Goal: Task Accomplishment & Management: Complete application form

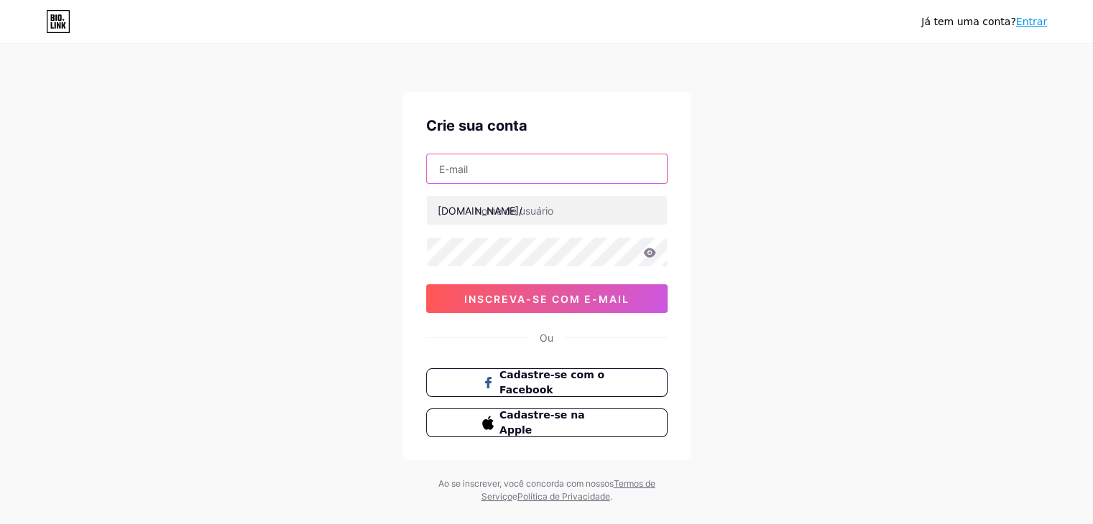
click at [481, 170] on input "text" at bounding box center [547, 168] width 240 height 29
type input "[EMAIL_ADDRESS][DOMAIN_NAME]"
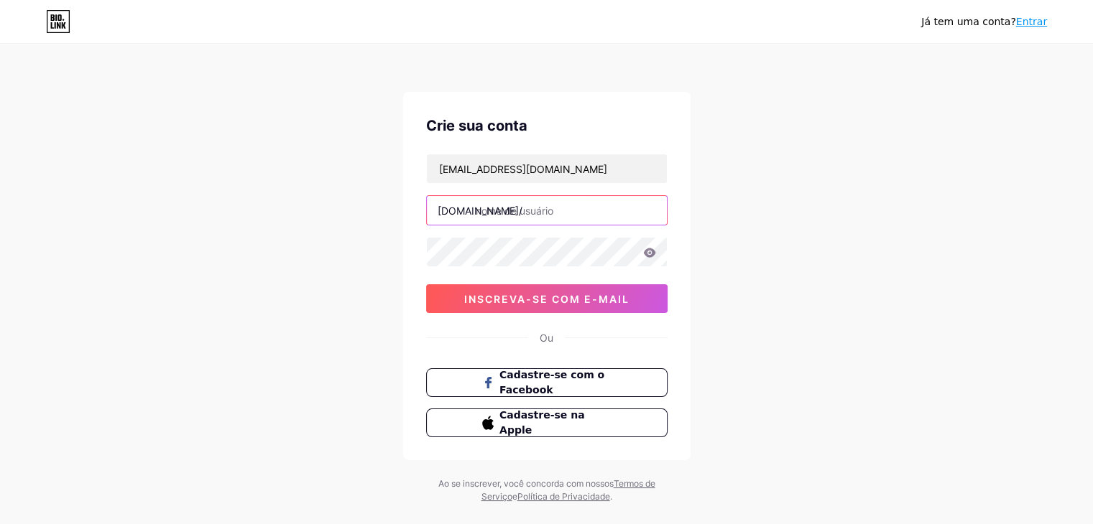
click at [514, 210] on input "text" at bounding box center [547, 210] width 240 height 29
type input "g"
type input "gestcert"
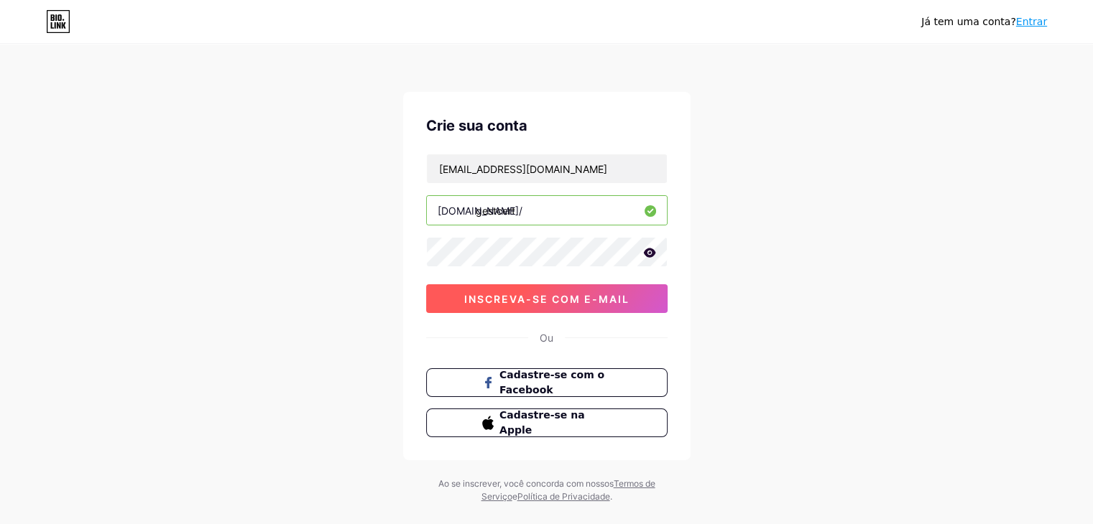
click at [546, 297] on font "inscreva-se com e-mail" at bounding box center [546, 299] width 165 height 12
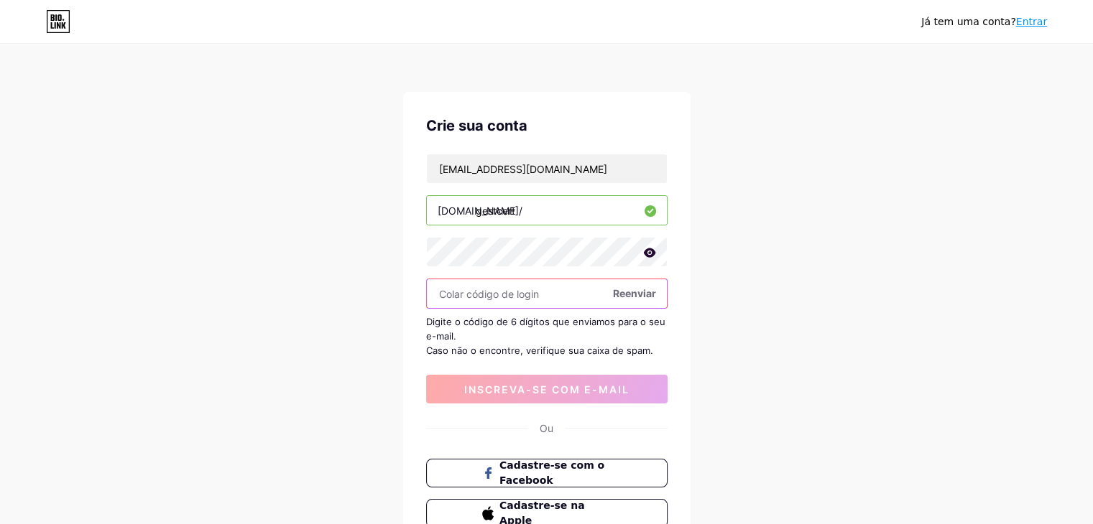
click at [530, 301] on input "text" at bounding box center [547, 293] width 240 height 29
click at [645, 293] on font "Reenviar" at bounding box center [634, 293] width 43 height 12
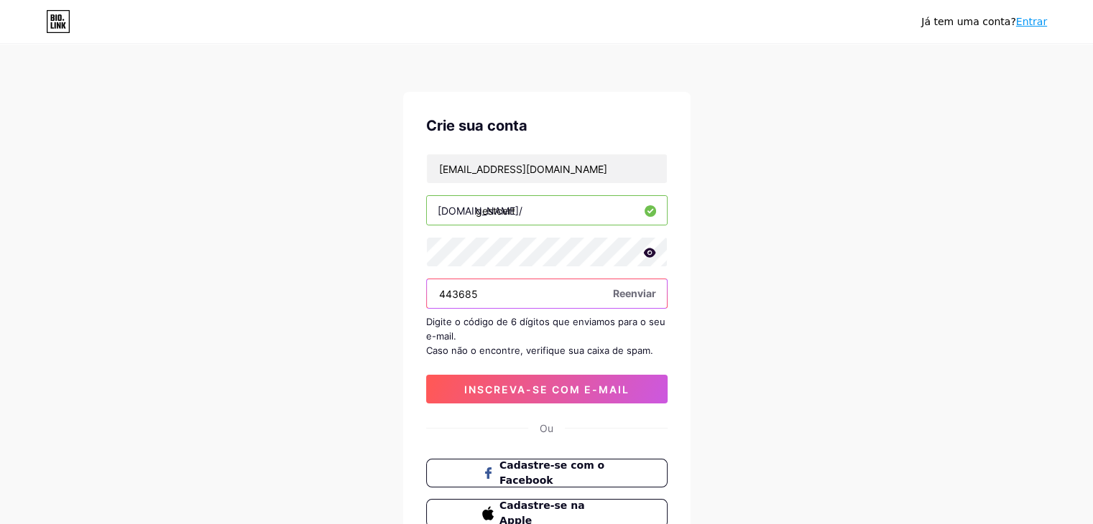
type input "443685"
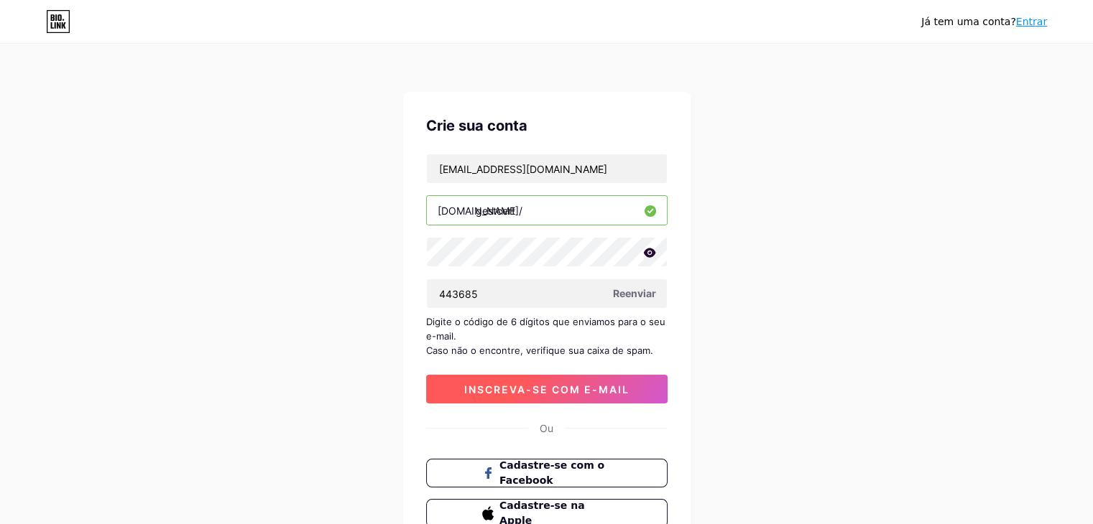
click at [609, 395] on button "inscreva-se com e-mail" at bounding box center [546, 389] width 241 height 29
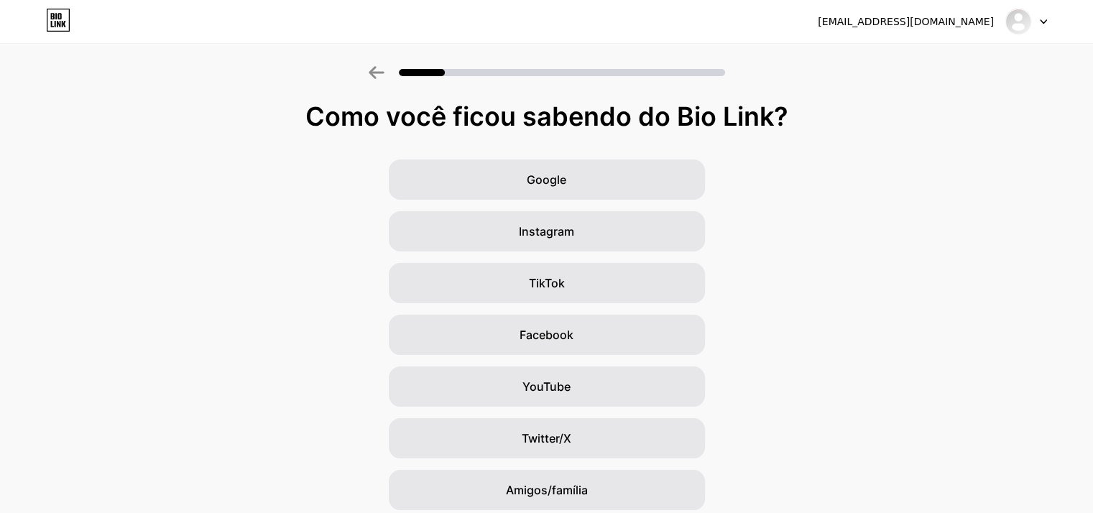
click at [696, 128] on font "Como você ficou sabendo do Bio Link?" at bounding box center [546, 117] width 483 height 32
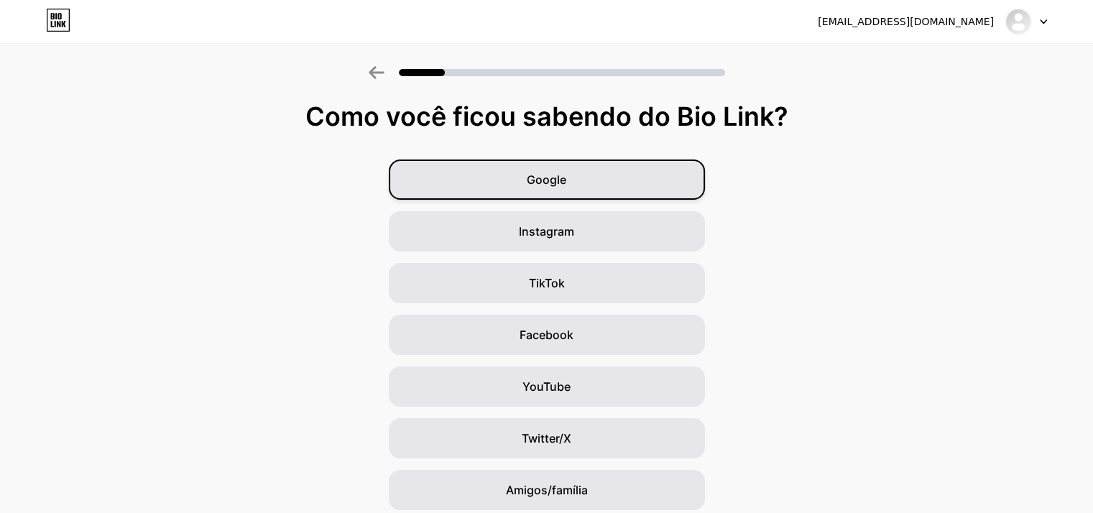
click at [591, 184] on div "Google" at bounding box center [547, 179] width 316 height 40
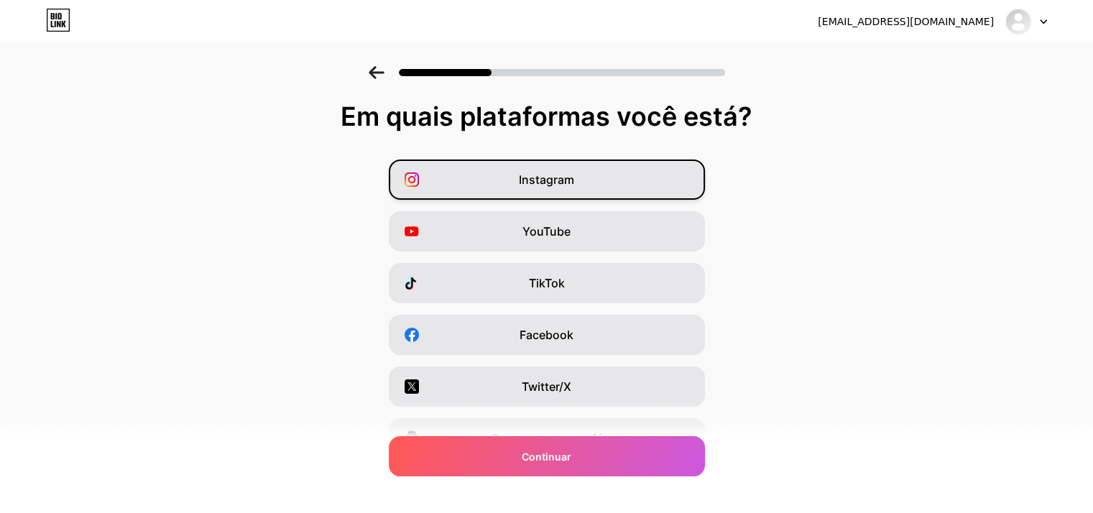
click at [549, 190] on div "Instagram" at bounding box center [547, 179] width 316 height 40
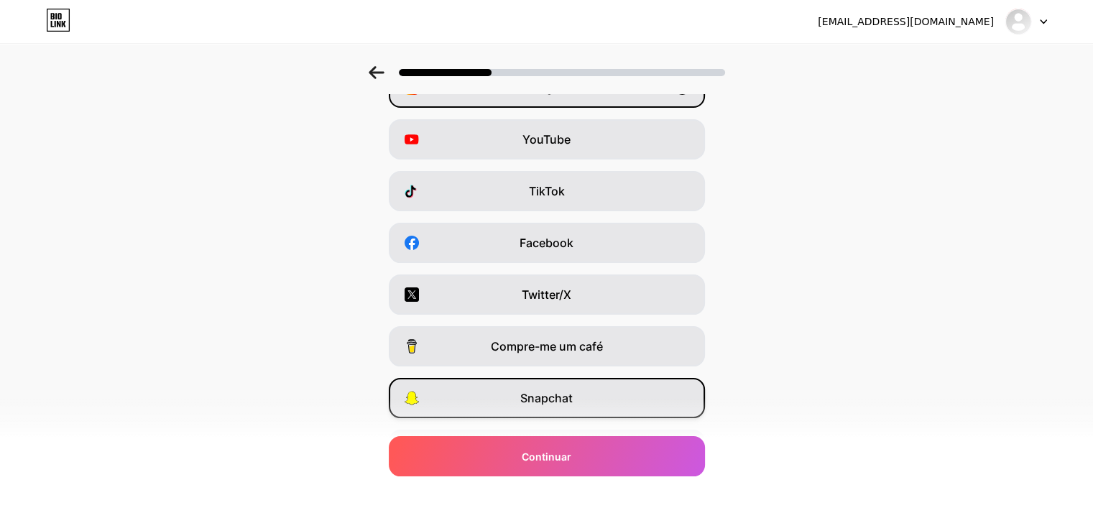
scroll to position [178, 0]
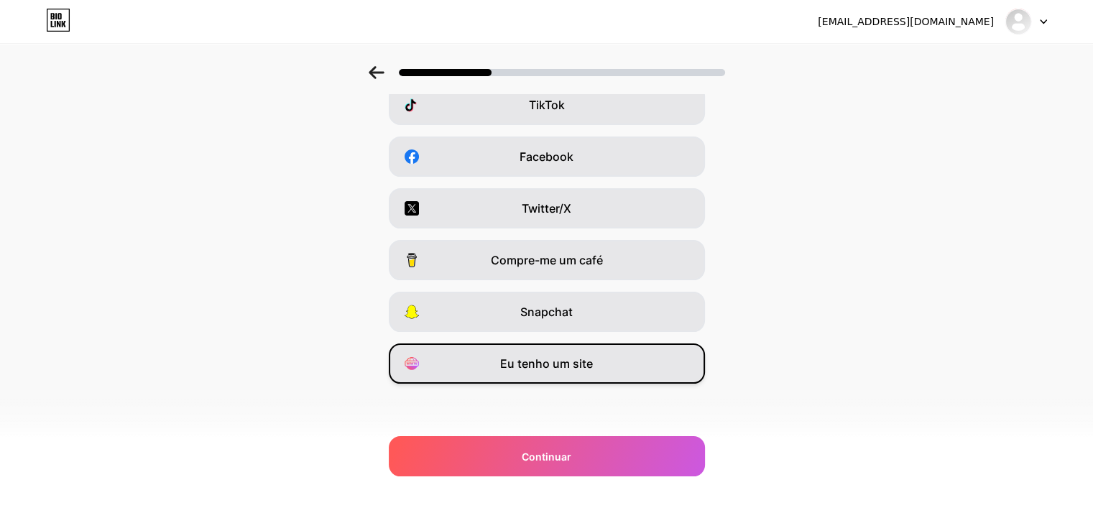
click at [559, 379] on div "Eu tenho um site" at bounding box center [547, 363] width 316 height 40
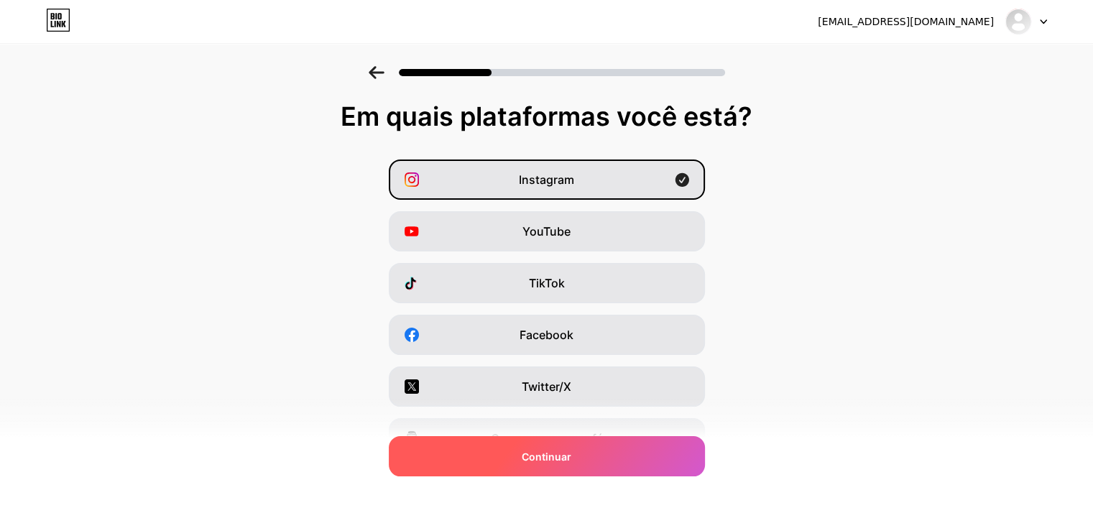
click at [613, 461] on div "Continuar" at bounding box center [547, 456] width 316 height 40
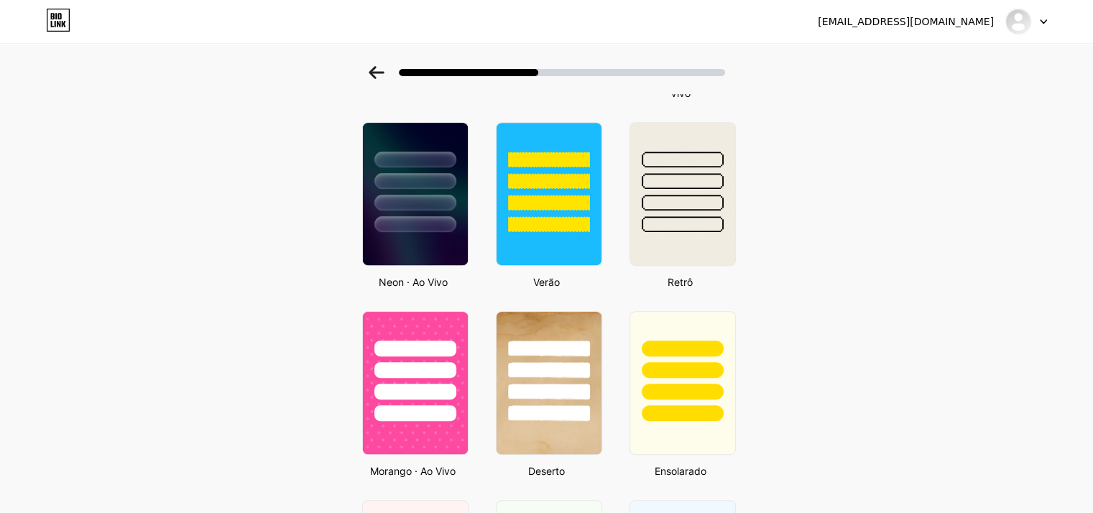
scroll to position [609, 0]
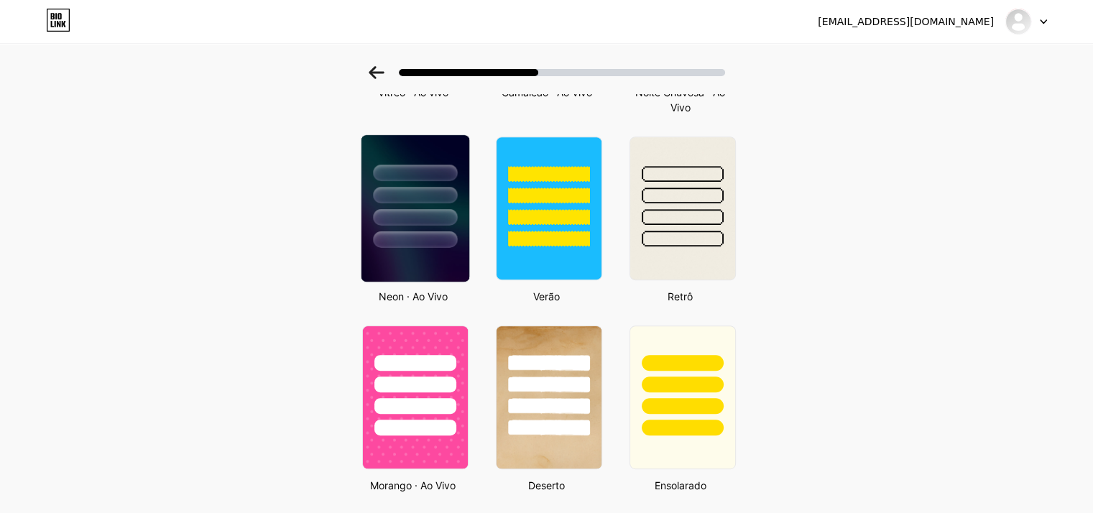
click at [405, 236] on div at bounding box center [415, 239] width 84 height 17
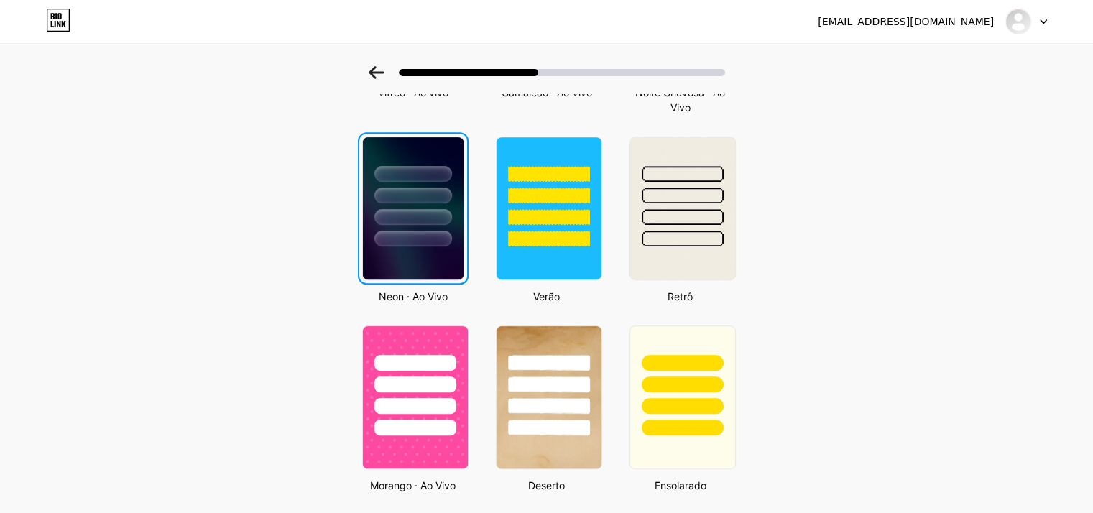
scroll to position [0, 0]
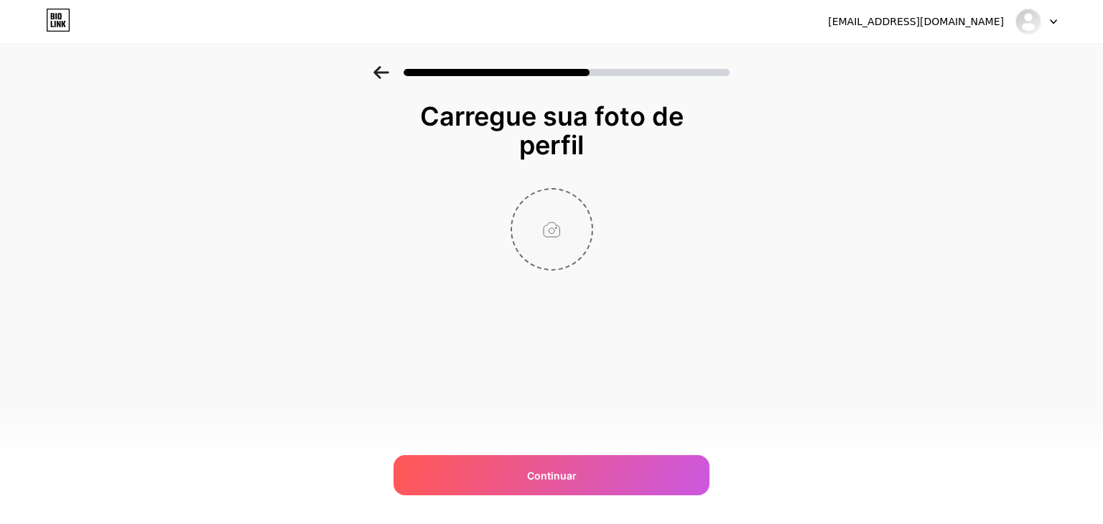
click at [552, 234] on input "file" at bounding box center [552, 230] width 80 height 80
type input "C:\fakepath\Design sem nome.png"
click at [557, 221] on img at bounding box center [552, 229] width 83 height 83
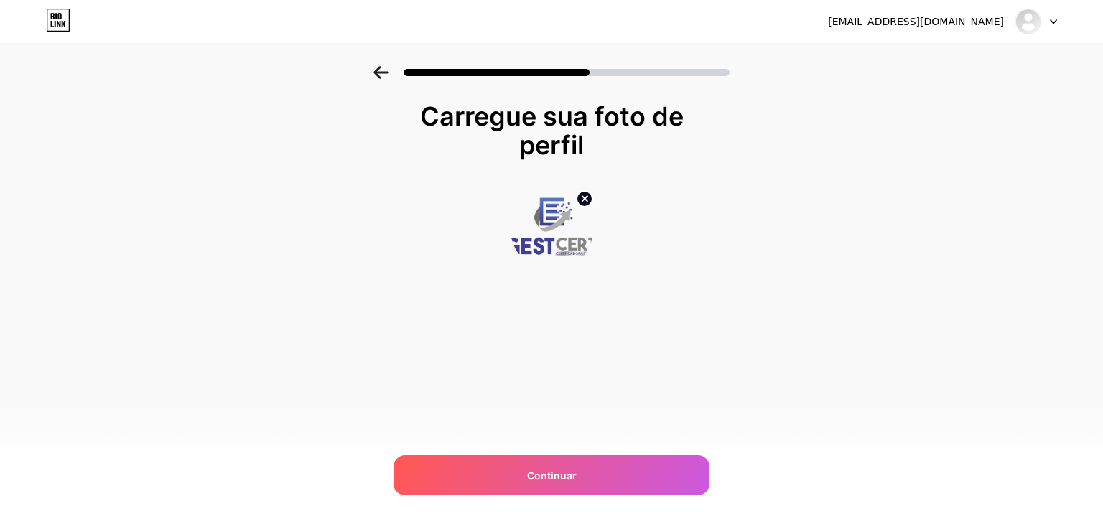
click at [583, 203] on circle at bounding box center [585, 199] width 16 height 16
click at [560, 231] on input "file" at bounding box center [552, 230] width 80 height 80
type input "C:\fakepath\GestCert - 2.jpeg"
click at [568, 233] on img at bounding box center [552, 229] width 83 height 83
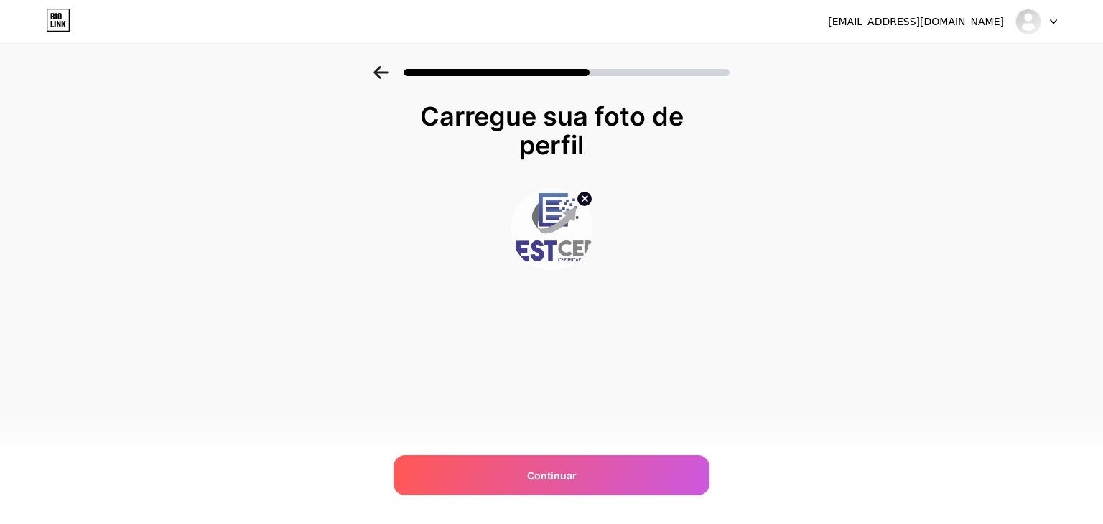
click at [568, 233] on img at bounding box center [552, 229] width 83 height 83
drag, startPoint x: 568, startPoint y: 233, endPoint x: 554, endPoint y: 233, distance: 14.4
click at [554, 233] on img at bounding box center [552, 229] width 83 height 83
click at [552, 233] on img at bounding box center [552, 229] width 83 height 83
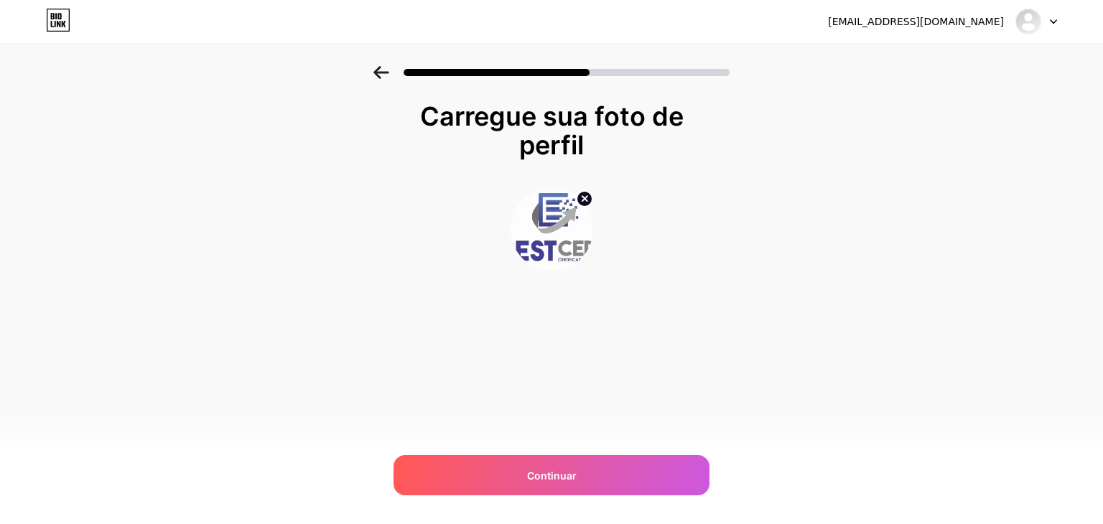
click at [552, 233] on img at bounding box center [552, 229] width 83 height 83
click at [585, 197] on circle at bounding box center [585, 199] width 16 height 16
click at [552, 242] on input "file" at bounding box center [552, 230] width 80 height 80
type input "C:\fakepath\GestCert.jpeg"
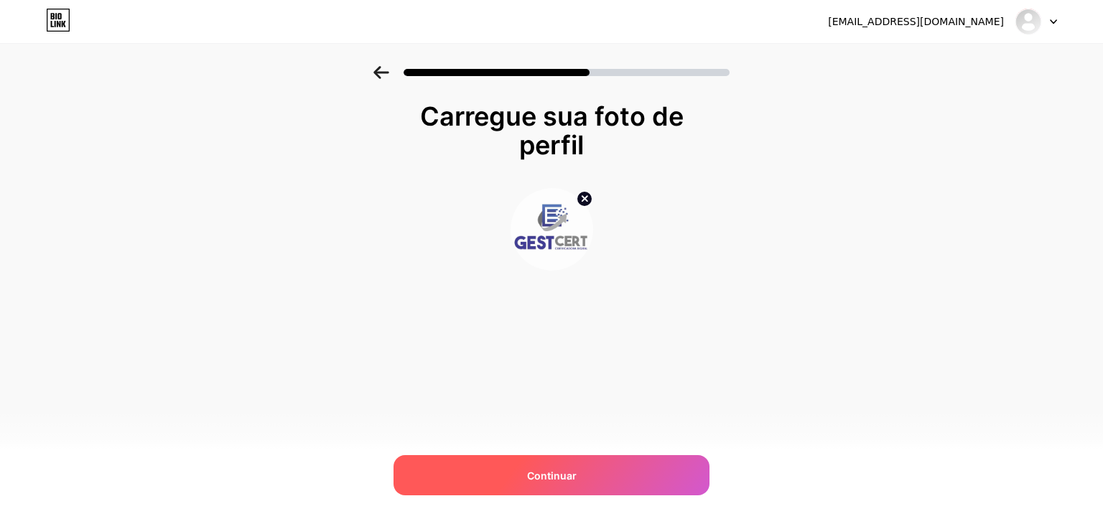
click at [578, 474] on div "Continuar" at bounding box center [552, 475] width 316 height 40
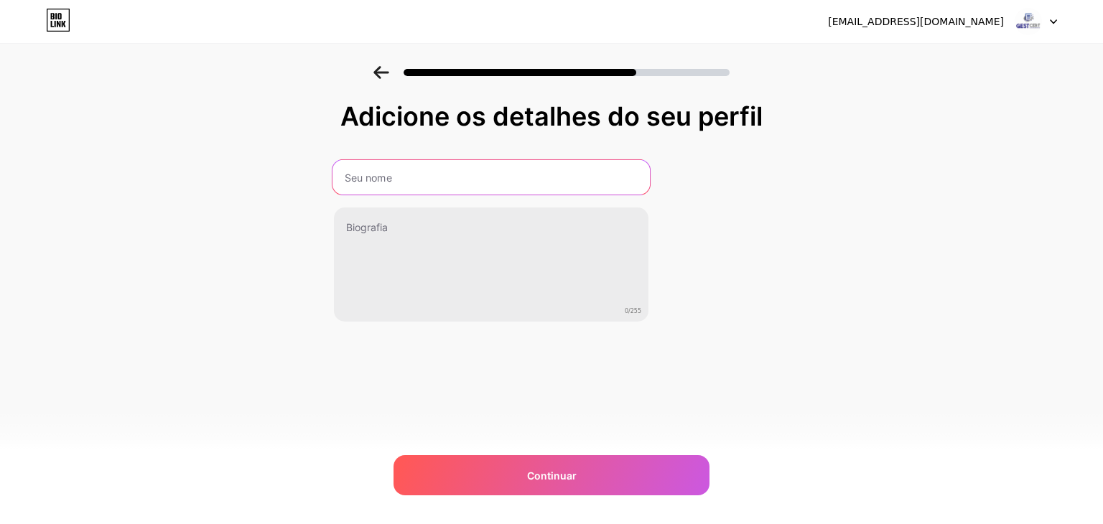
click at [425, 182] on input "text" at bounding box center [491, 177] width 317 height 34
type input "GESTCERT - CERTIFICADO DIGITAL"
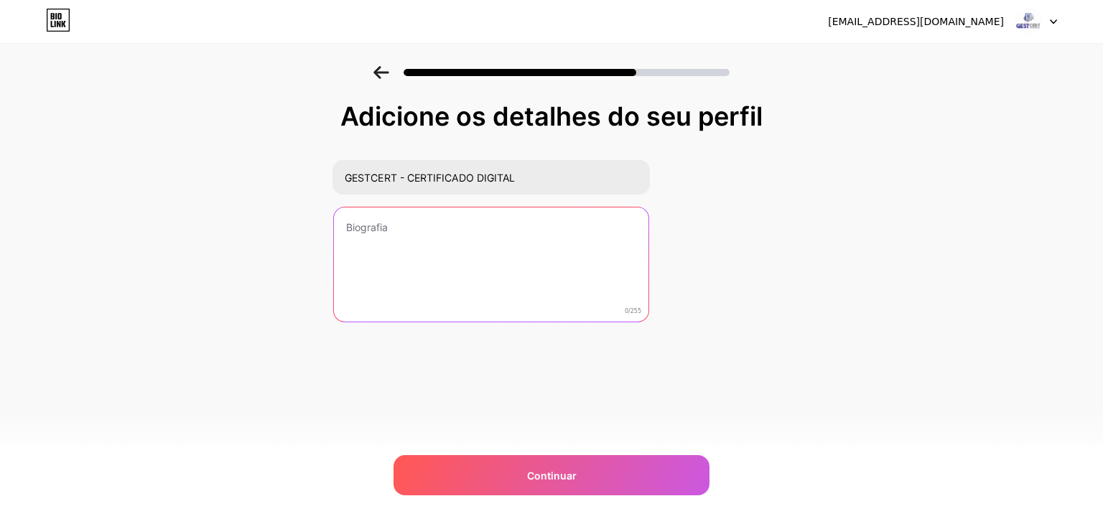
click at [394, 248] on textarea at bounding box center [491, 266] width 315 height 116
paste textarea "Na GestCert, conectamos pessoas e empresas ao futuro digital com segurança, agi…"
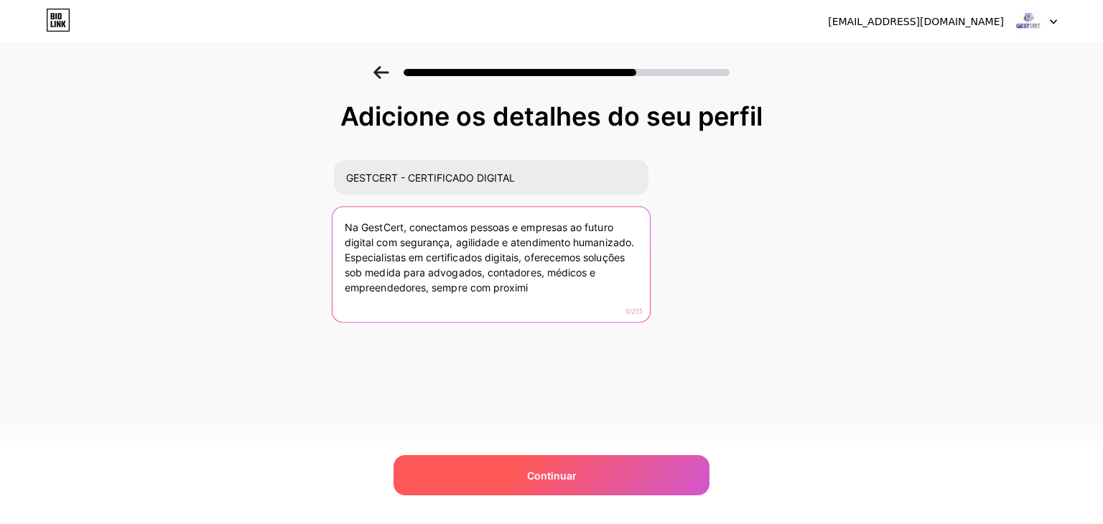
type textarea "Na GestCert, conectamos pessoas e empresas ao futuro digital com segurança, agi…"
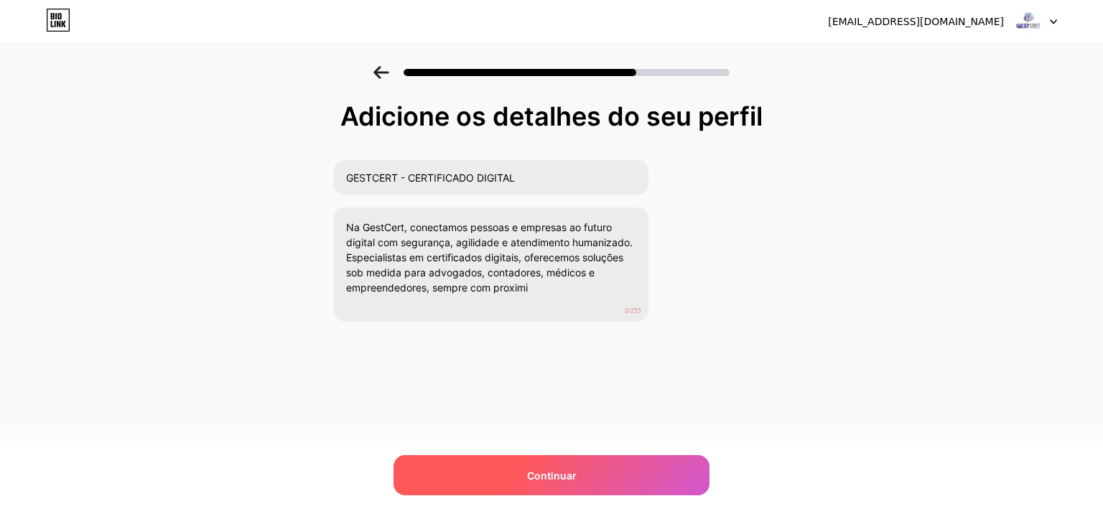
click at [471, 468] on div "Continuar" at bounding box center [552, 475] width 316 height 40
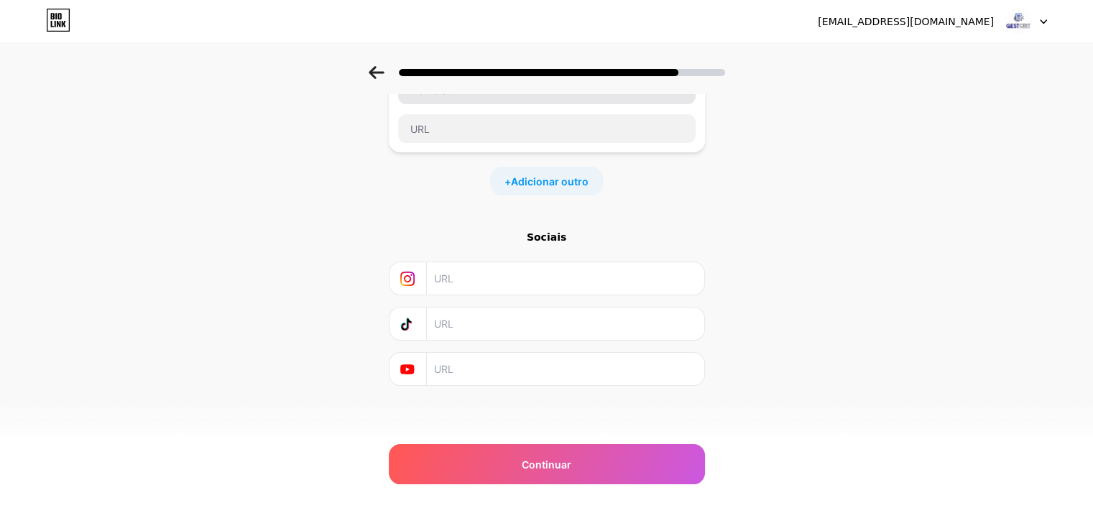
scroll to position [9, 0]
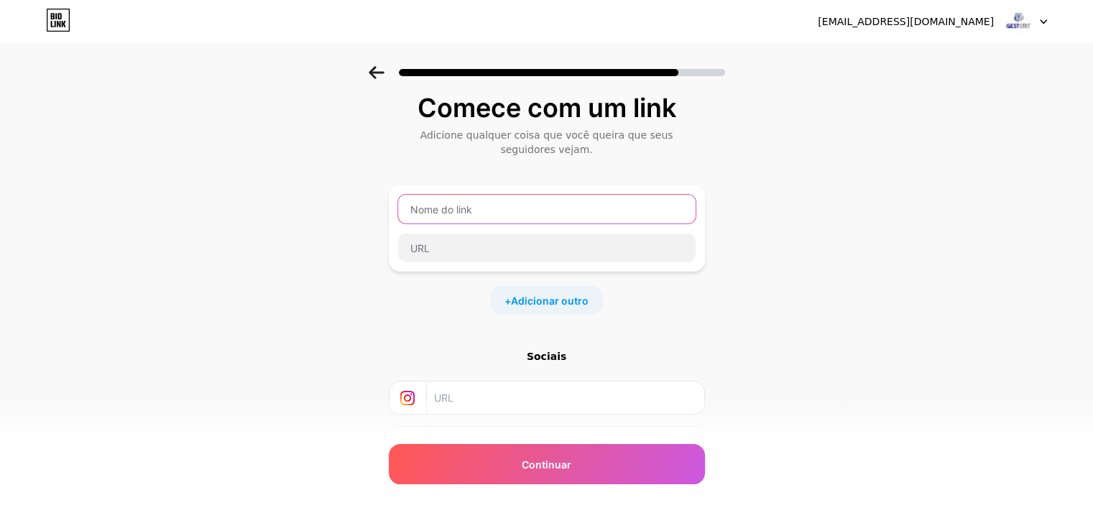
click at [486, 215] on input "text" at bounding box center [546, 209] width 297 height 29
paste input "[URL][DOMAIN_NAME]"
type input "[URL][DOMAIN_NAME]"
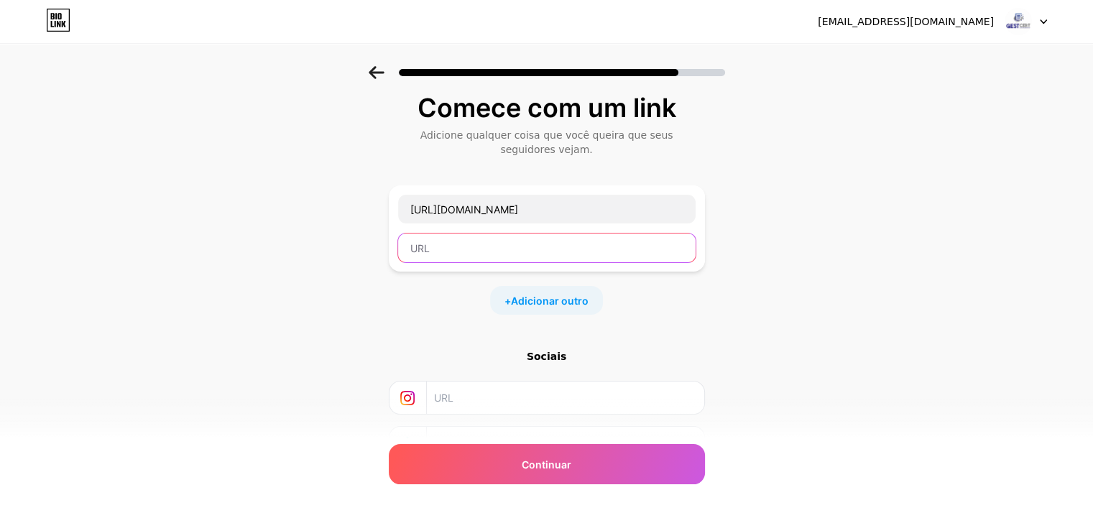
click at [445, 248] on input "text" at bounding box center [546, 247] width 297 height 29
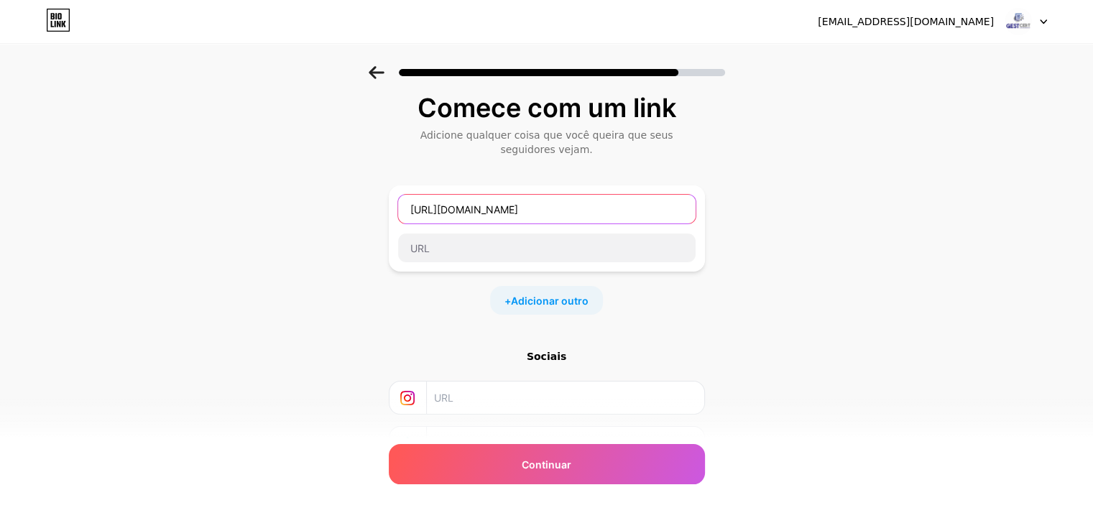
drag, startPoint x: 638, startPoint y: 206, endPoint x: 283, endPoint y: 208, distance: 354.8
click at [285, 208] on div "Comece com um link Adicione qualquer coisa que você queira que seus seguidores …" at bounding box center [546, 316] width 1093 height 519
click at [486, 207] on input "text" at bounding box center [546, 209] width 297 height 29
type input "S"
type input "GestCert"
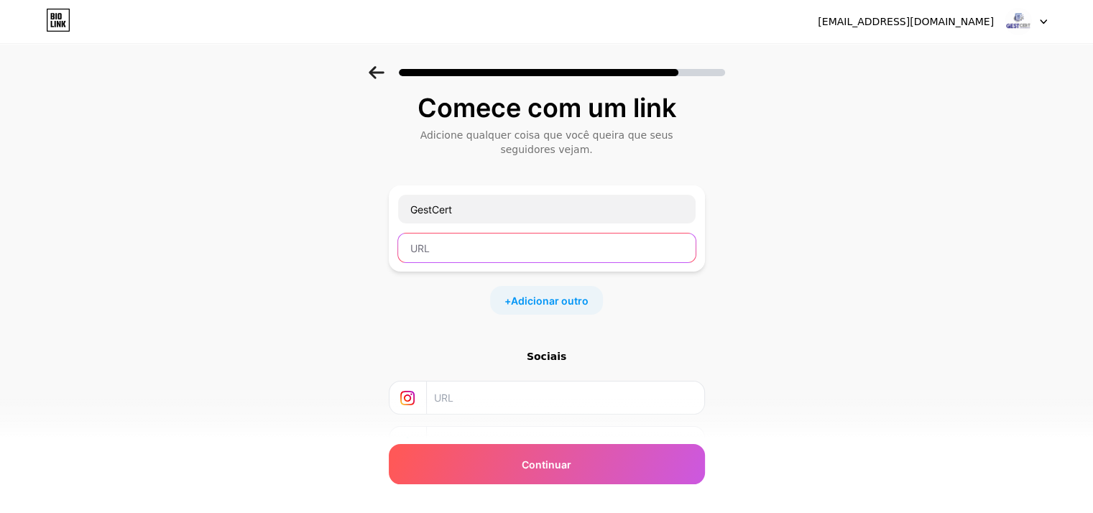
click at [483, 251] on input "text" at bounding box center [546, 247] width 297 height 29
paste input "[URL][DOMAIN_NAME]"
type input "[URL][DOMAIN_NAME]"
click at [537, 294] on font "Adicionar outro" at bounding box center [550, 300] width 78 height 12
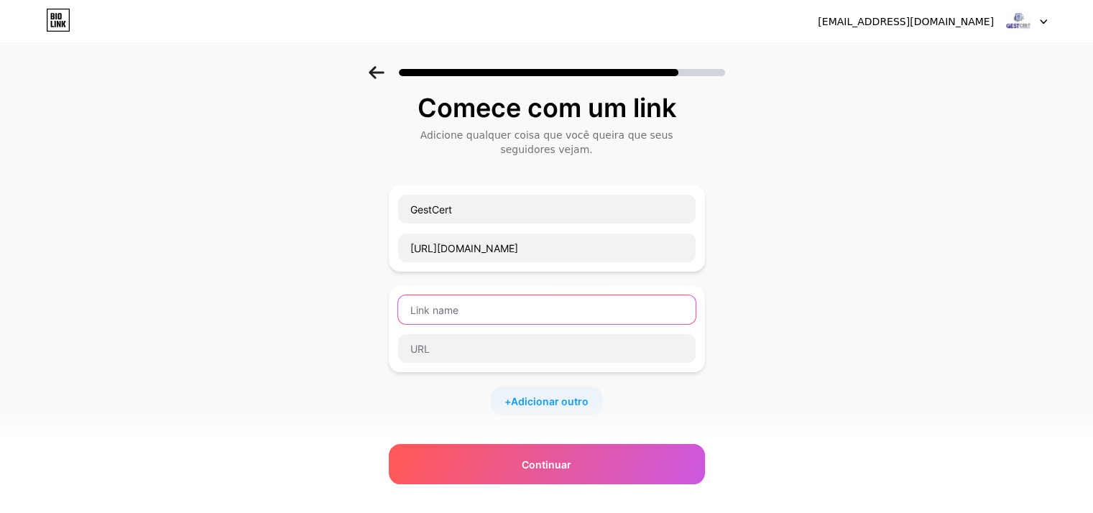
click at [461, 305] on input "text" at bounding box center [546, 309] width 297 height 29
type input "Whatsapp"
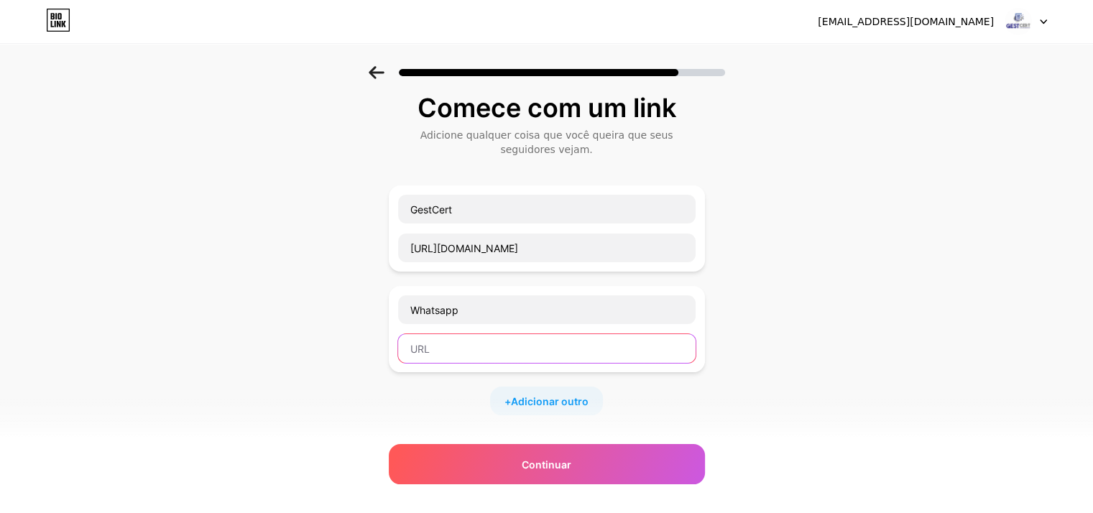
click at [494, 348] on input "text" at bounding box center [546, 348] width 297 height 29
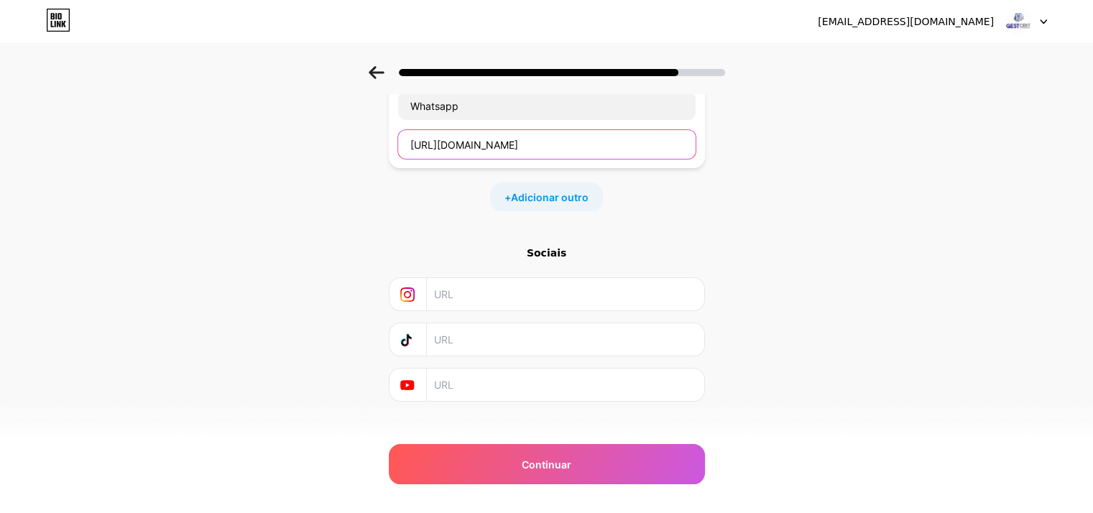
scroll to position [228, 0]
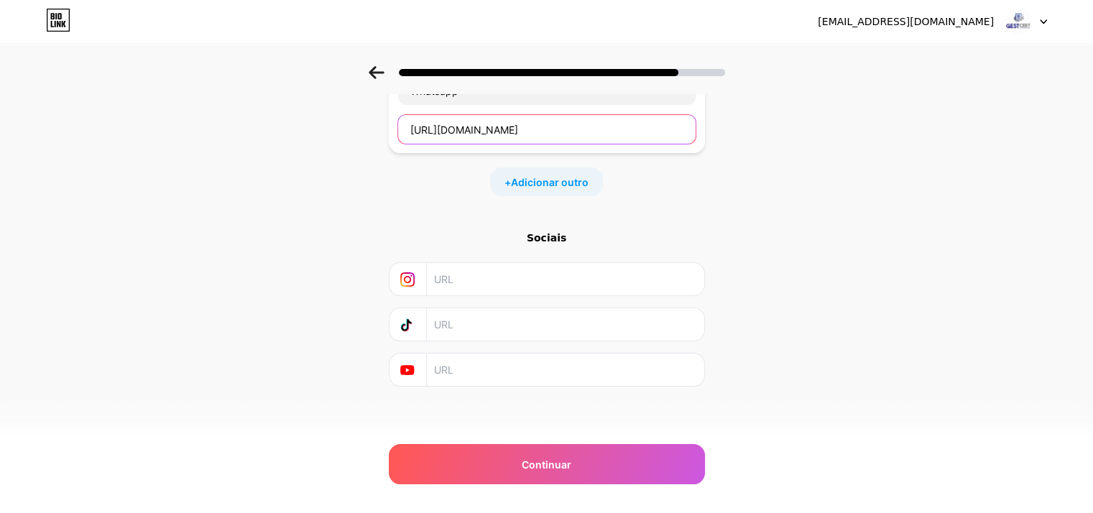
type input "[URL][DOMAIN_NAME]"
click at [477, 275] on input "text" at bounding box center [564, 279] width 261 height 32
paste input "[URL][DOMAIN_NAME]"
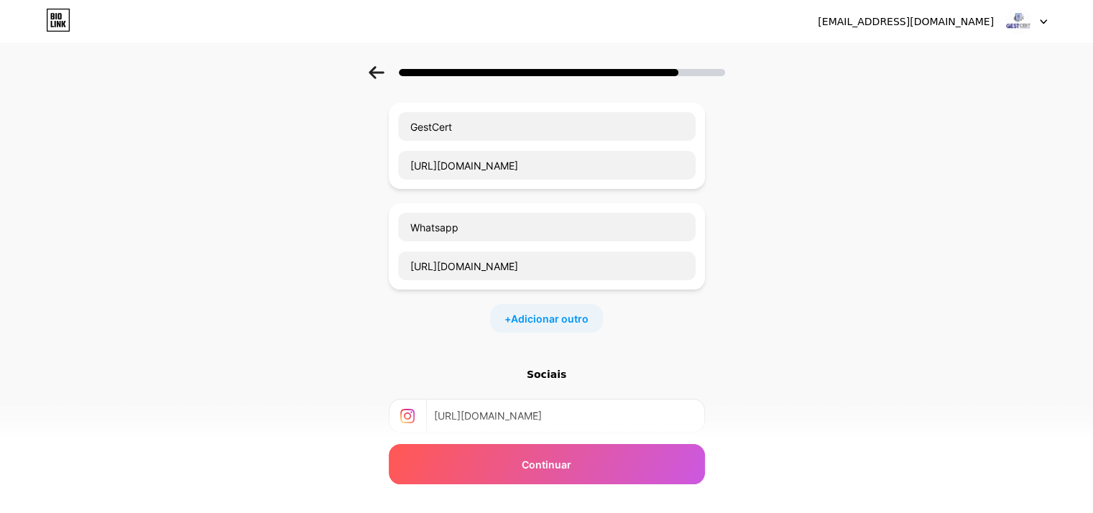
scroll to position [0, 0]
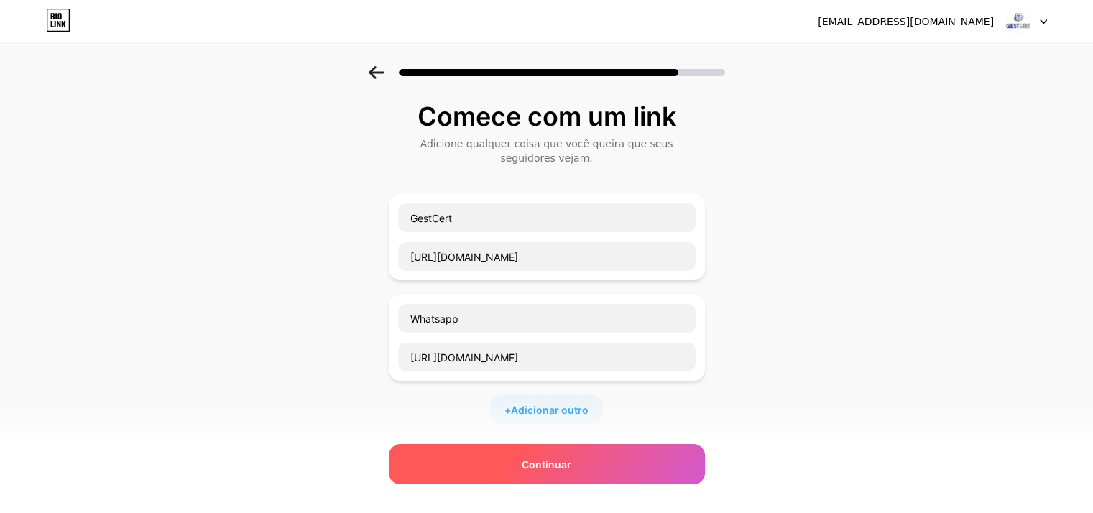
type input "[URL][DOMAIN_NAME]"
click at [603, 456] on div "Continuar" at bounding box center [547, 464] width 316 height 40
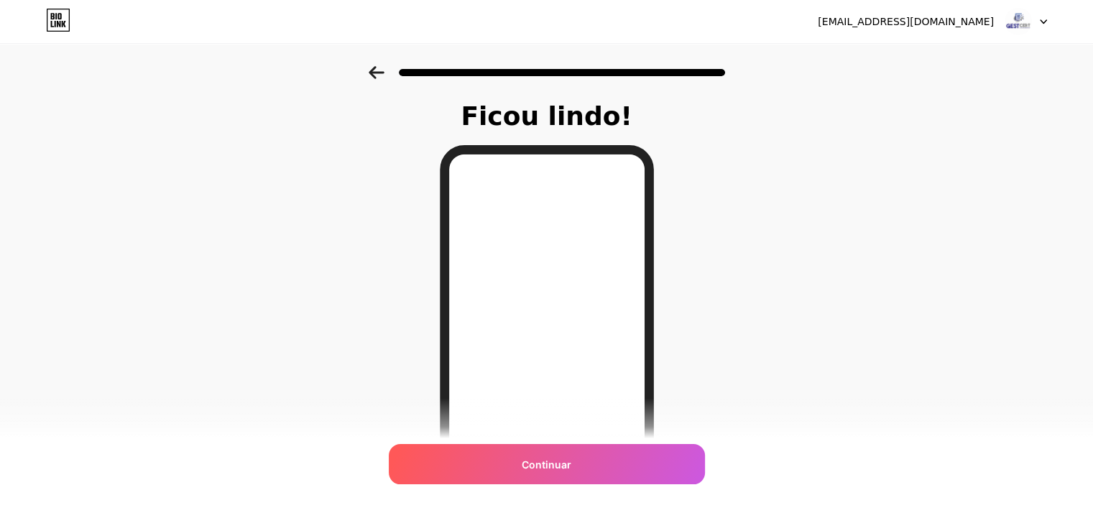
click at [380, 77] on icon at bounding box center [375, 72] width 15 height 13
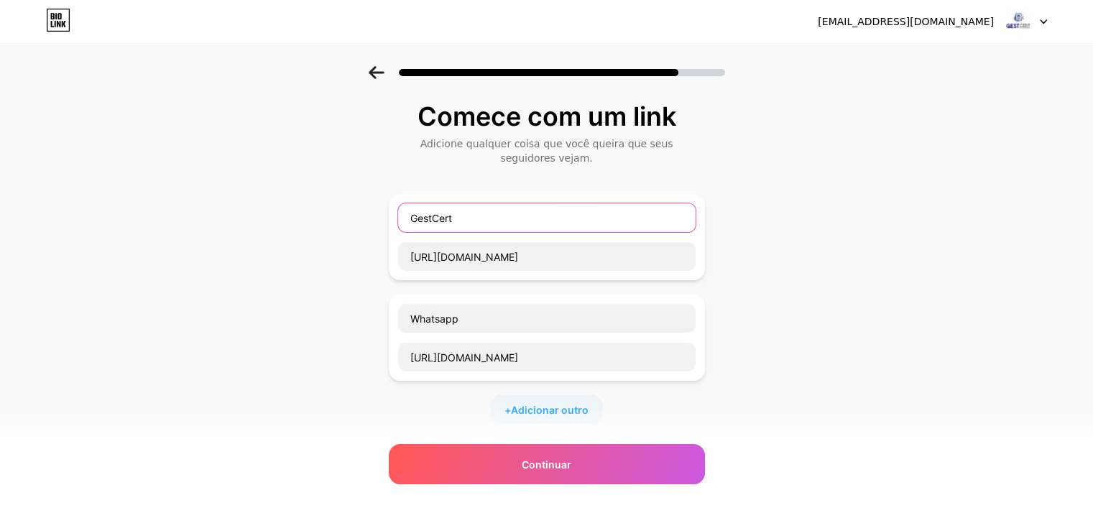
click at [473, 219] on input "GestCert" at bounding box center [546, 217] width 297 height 29
type input "G"
type input "Site"
click at [381, 73] on icon at bounding box center [375, 72] width 15 height 13
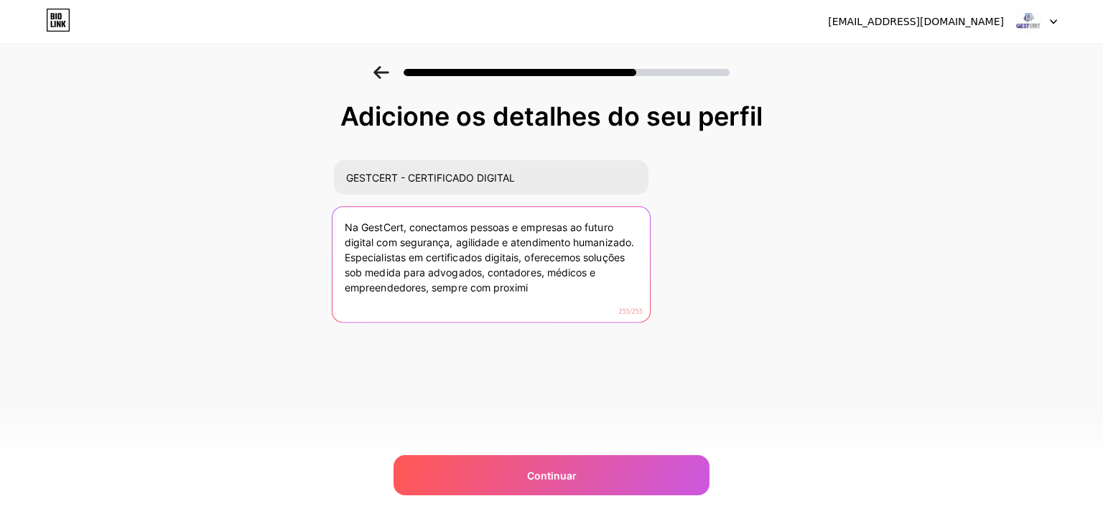
drag, startPoint x: 542, startPoint y: 300, endPoint x: 261, endPoint y: 194, distance: 300.7
click at [261, 194] on div "Adicione os detalhes do seu perfil GESTCERT - CERTIFICADO DIGITAL Na GestCert, …" at bounding box center [551, 230] width 1103 height 328
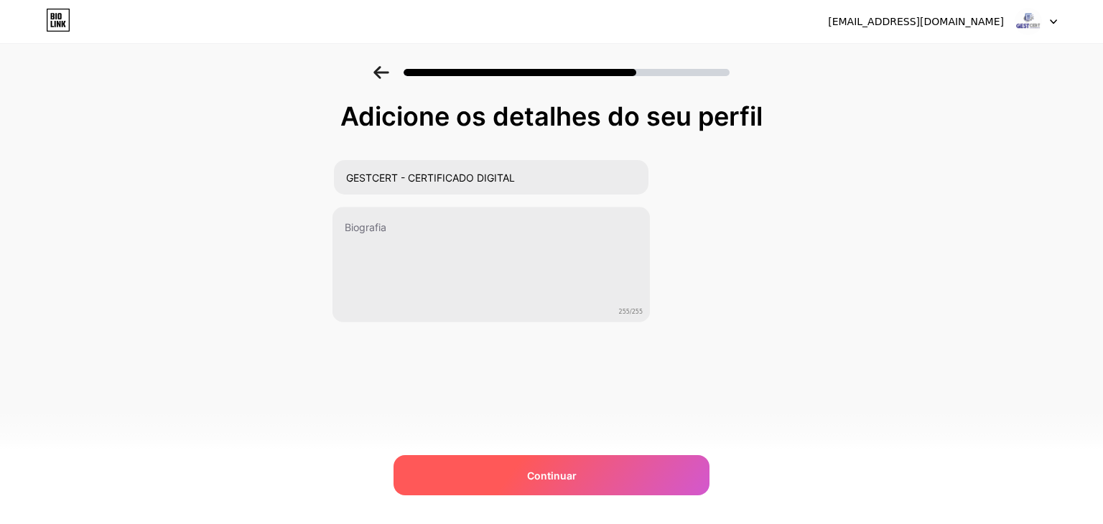
click at [625, 466] on div "Continuar" at bounding box center [552, 475] width 316 height 40
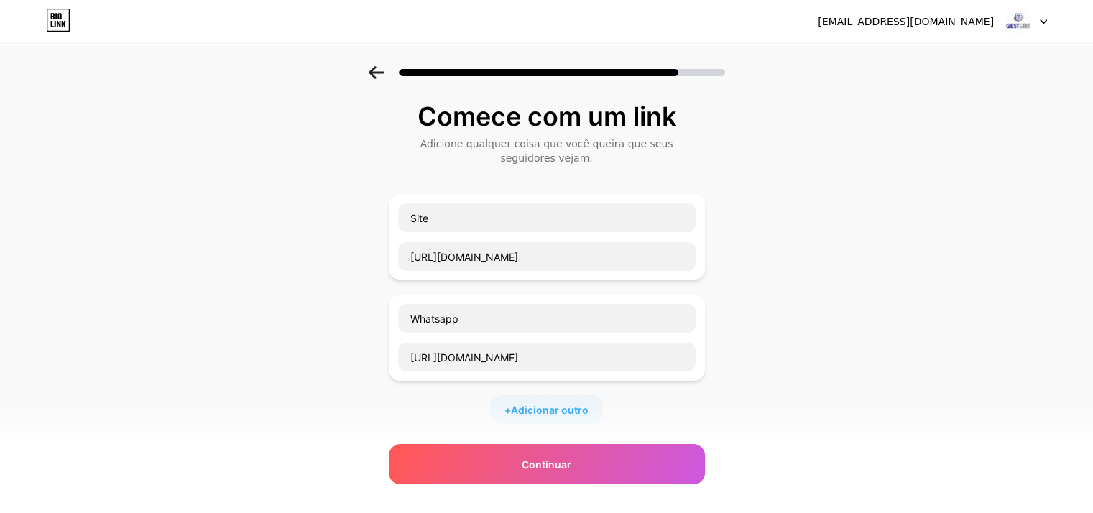
click at [539, 404] on font "Adicionar outro" at bounding box center [550, 410] width 78 height 12
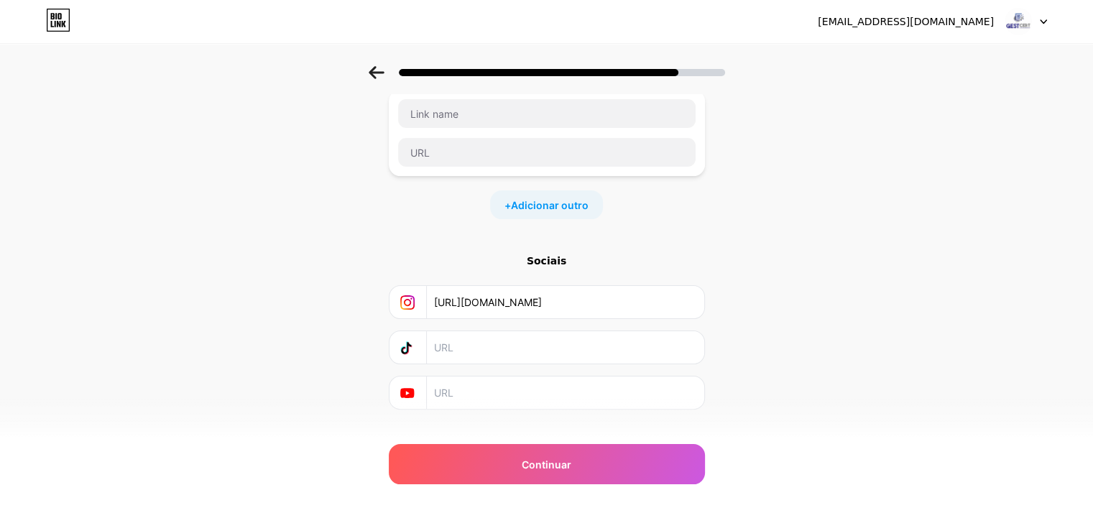
scroll to position [208, 0]
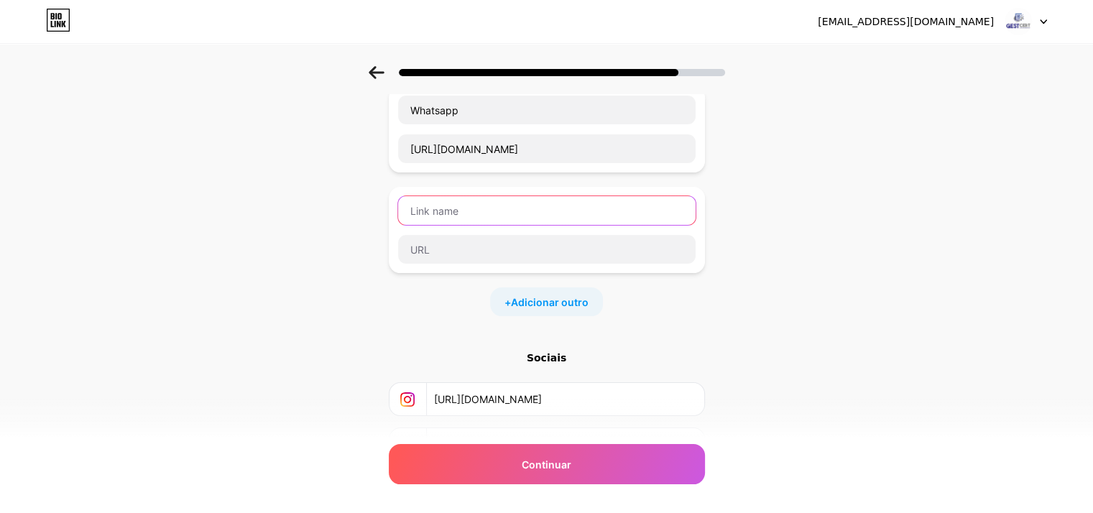
click at [454, 205] on input "text" at bounding box center [546, 210] width 297 height 29
type input "Instagram"
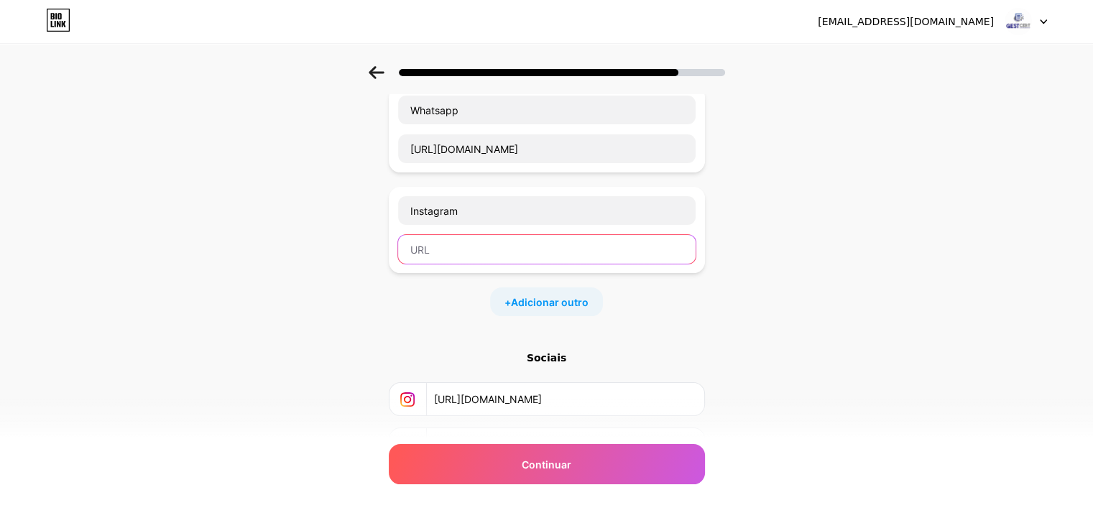
click at [468, 251] on input "text" at bounding box center [546, 249] width 297 height 29
paste input "[URL][DOMAIN_NAME]"
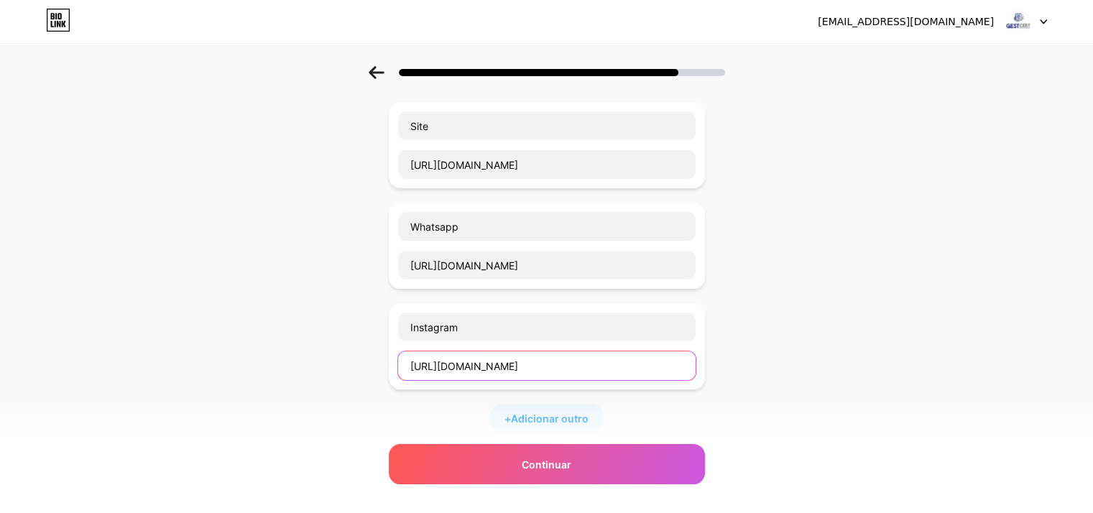
scroll to position [119, 0]
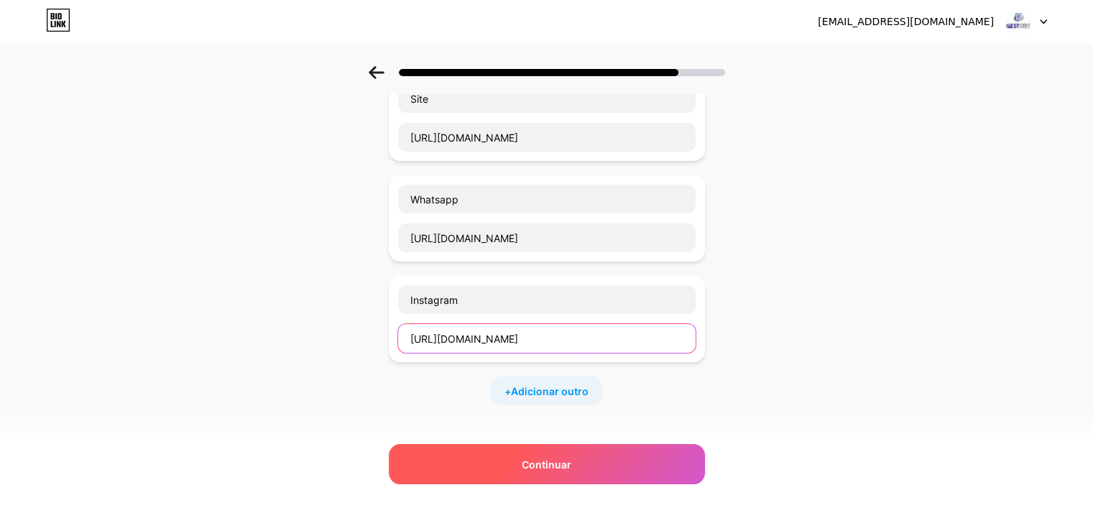
type input "[URL][DOMAIN_NAME]"
click at [586, 450] on div "Continuar" at bounding box center [547, 464] width 316 height 40
click at [590, 473] on div "Continuar" at bounding box center [547, 464] width 316 height 40
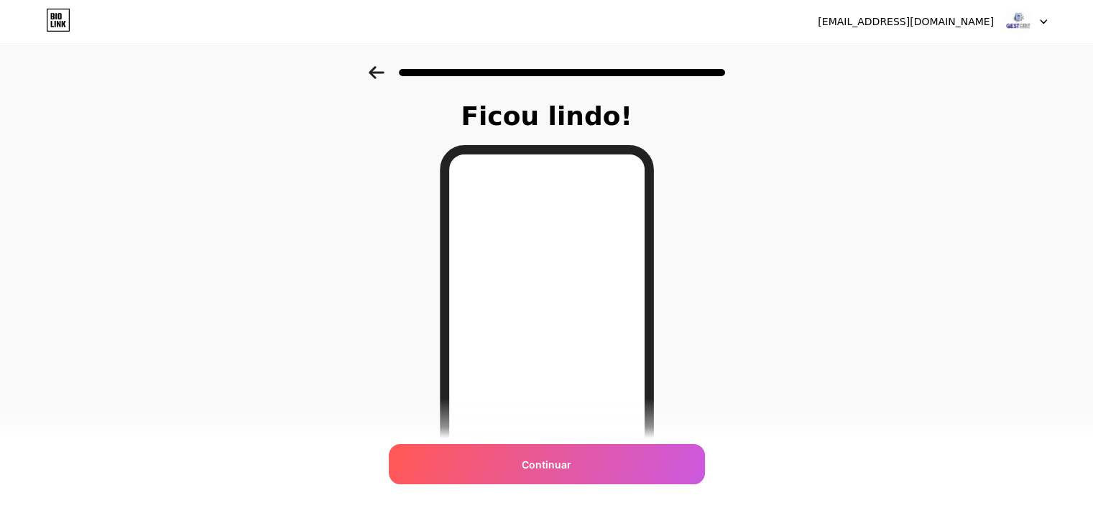
scroll to position [120, 0]
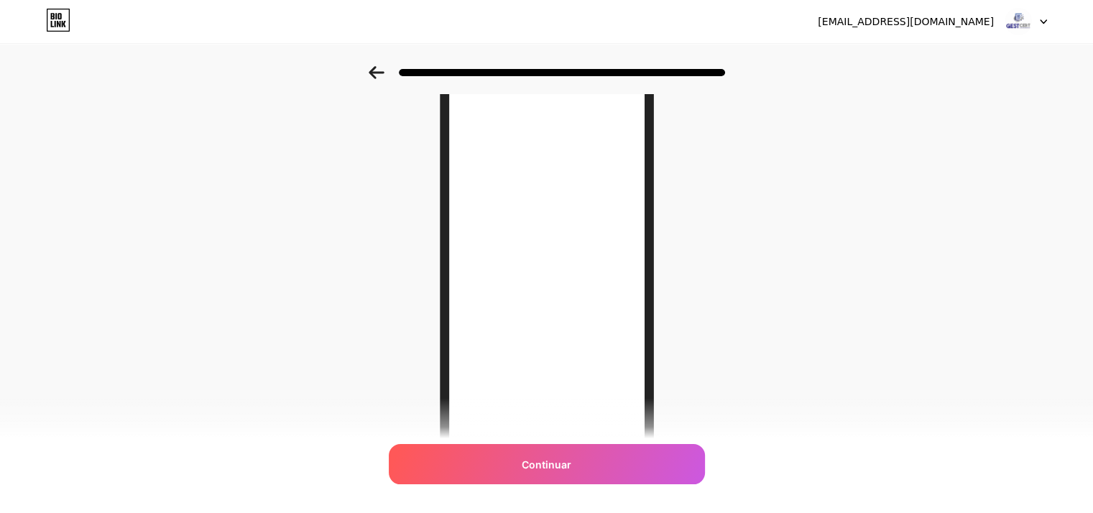
click at [382, 73] on icon at bounding box center [376, 72] width 16 height 13
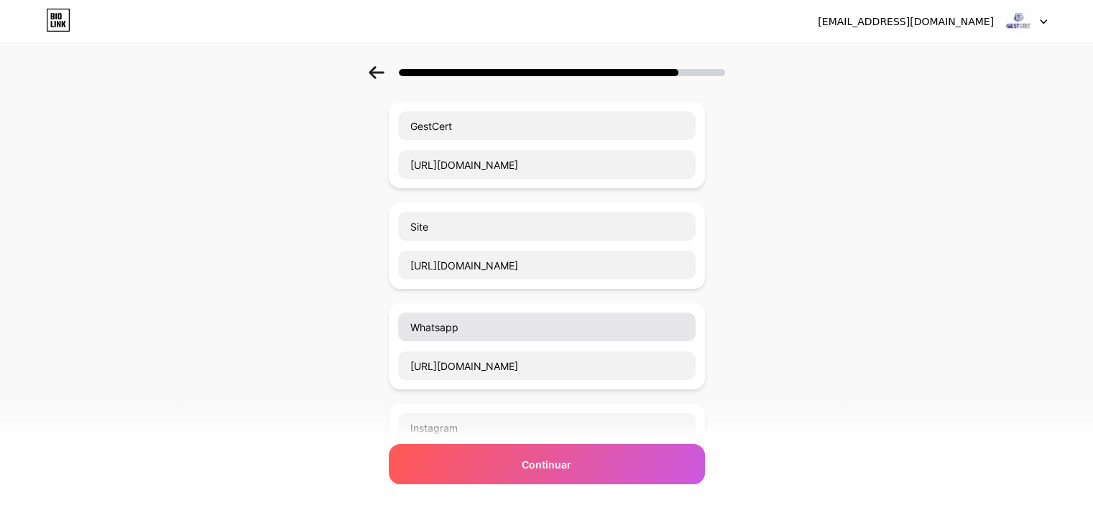
scroll to position [119, 0]
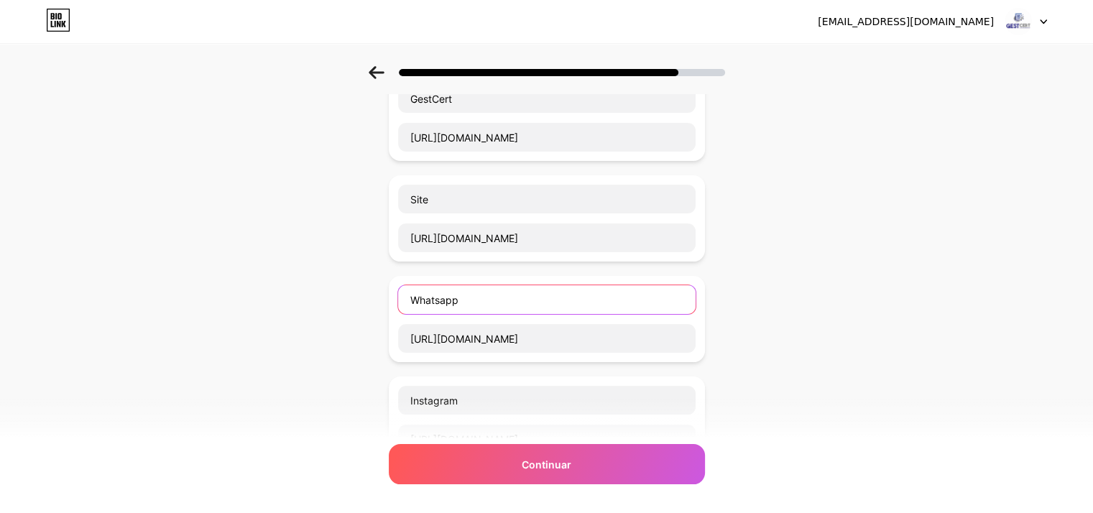
click at [484, 305] on input "Whatsapp" at bounding box center [546, 299] width 297 height 29
type input "W"
type input "e"
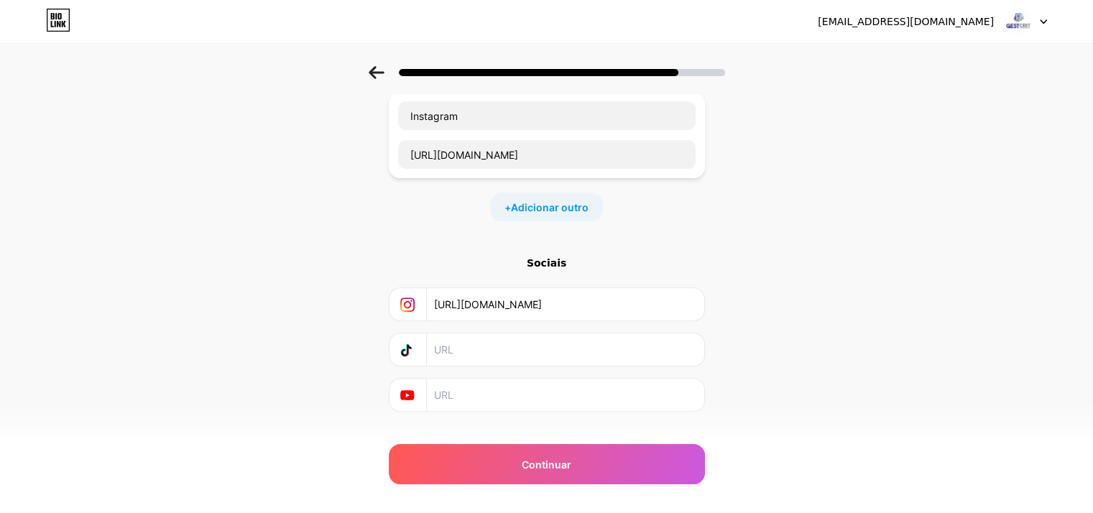
scroll to position [428, 0]
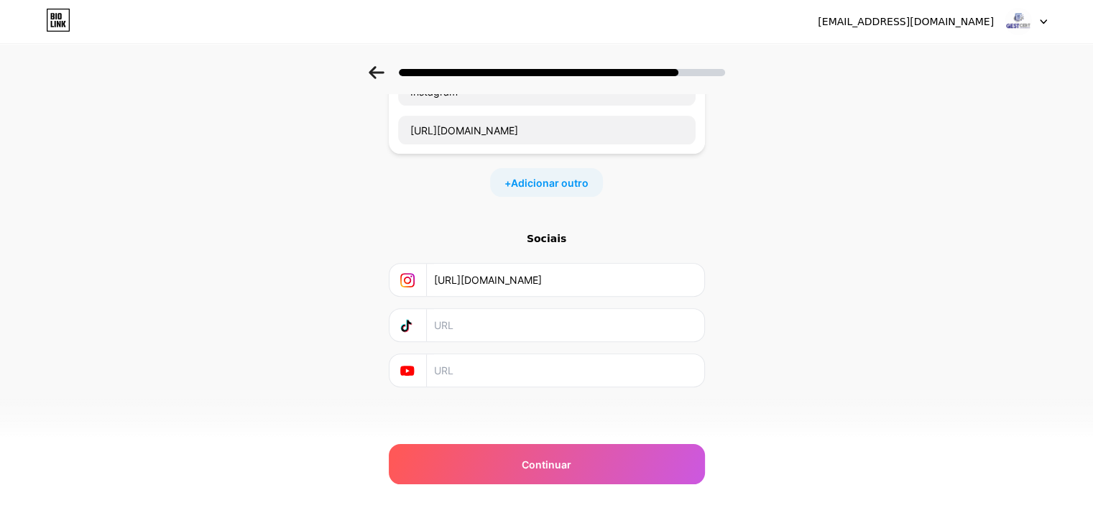
type input "Emitir/Renovar Certificado"
drag, startPoint x: 671, startPoint y: 285, endPoint x: 382, endPoint y: 305, distance: 289.4
click at [382, 305] on div "Comece com um link Adicione qualquer coisa que você queira que seus seguidores …" at bounding box center [546, 48] width 1093 height 821
click at [898, 249] on div "Comece com um link Adicione qualquer coisa que você queira que seus seguidores …" at bounding box center [546, 48] width 1093 height 821
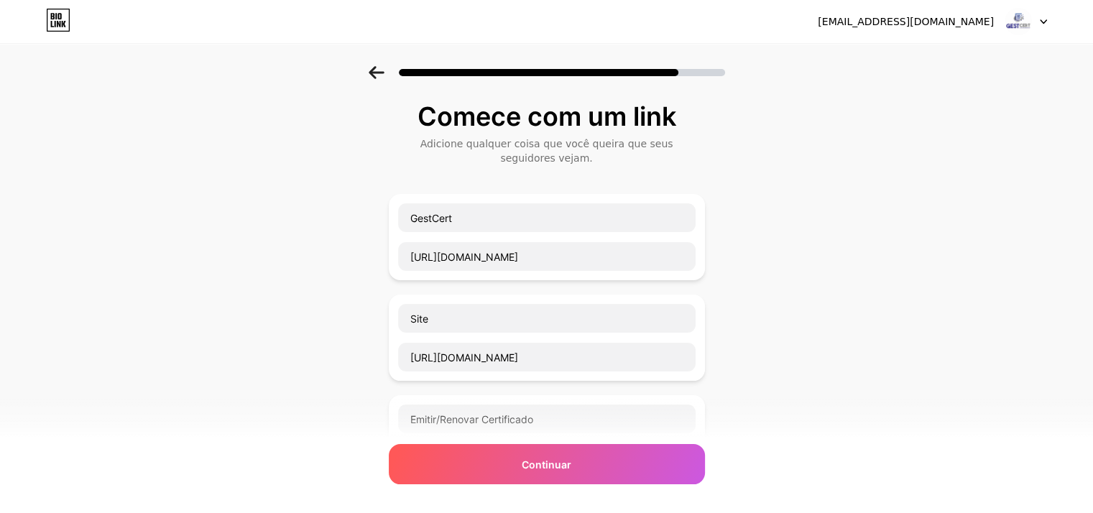
scroll to position [0, 0]
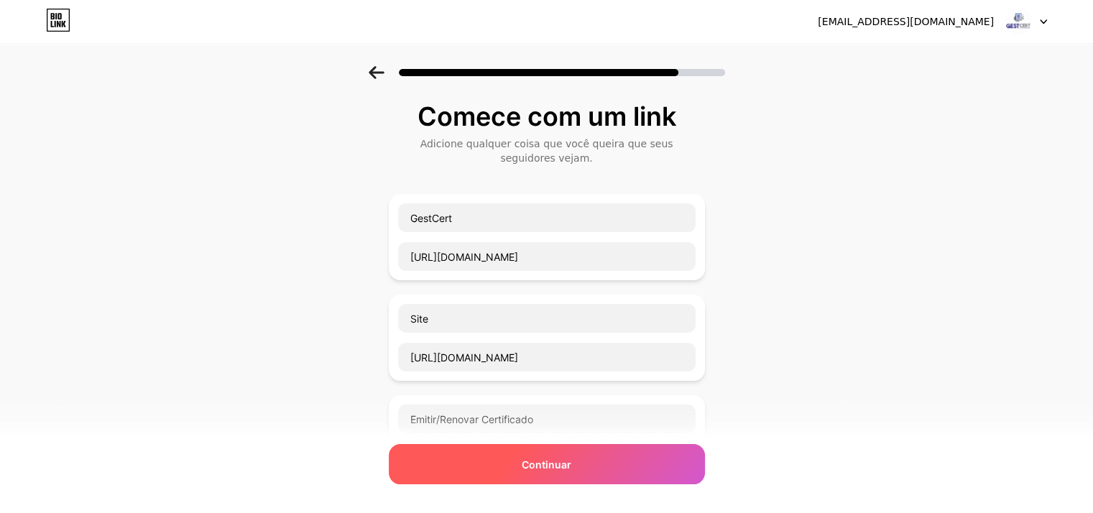
click at [595, 471] on div "Continuar" at bounding box center [547, 464] width 316 height 40
click at [565, 455] on div "Continuar" at bounding box center [547, 464] width 316 height 40
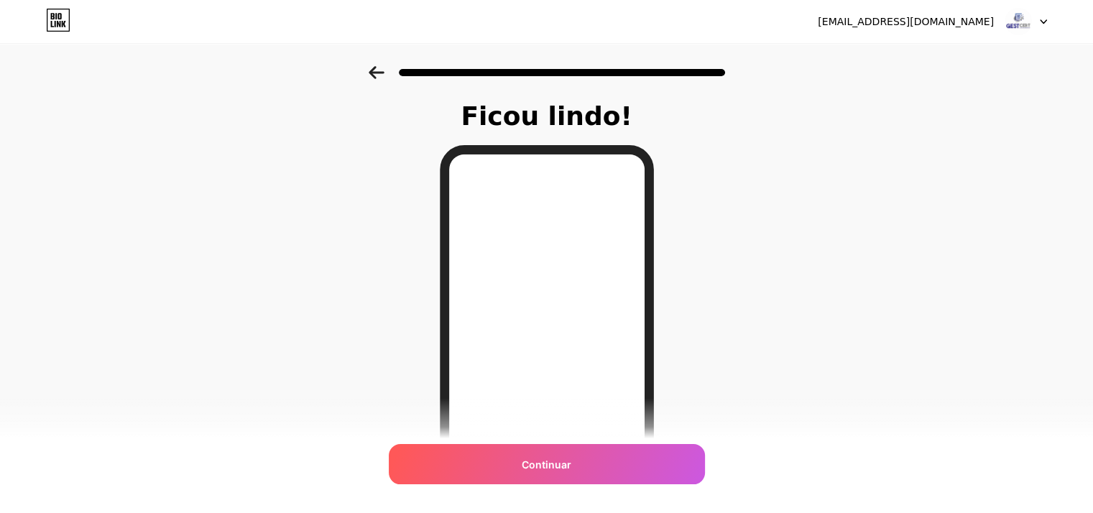
click at [384, 75] on icon at bounding box center [376, 72] width 16 height 13
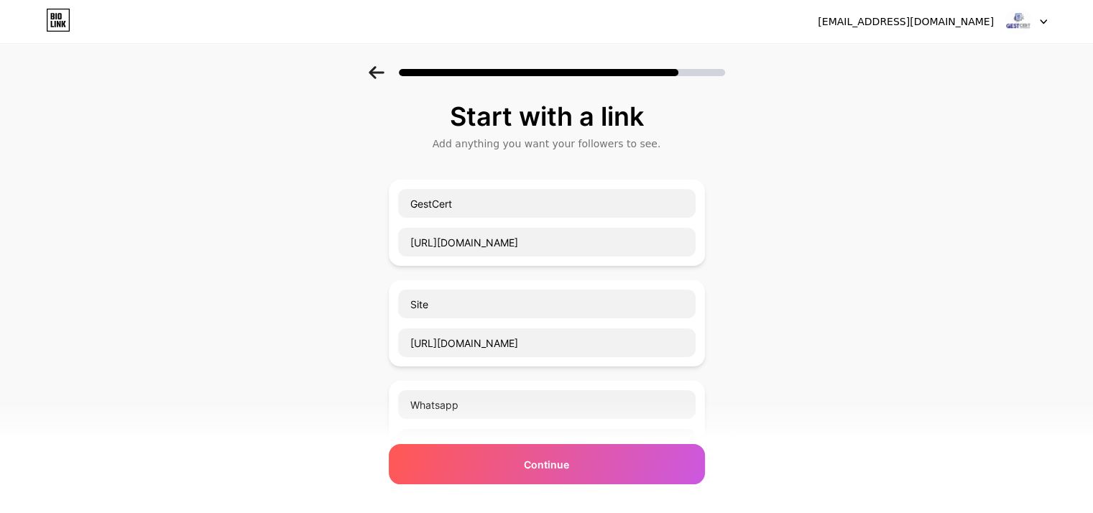
click at [384, 75] on icon at bounding box center [376, 72] width 16 height 13
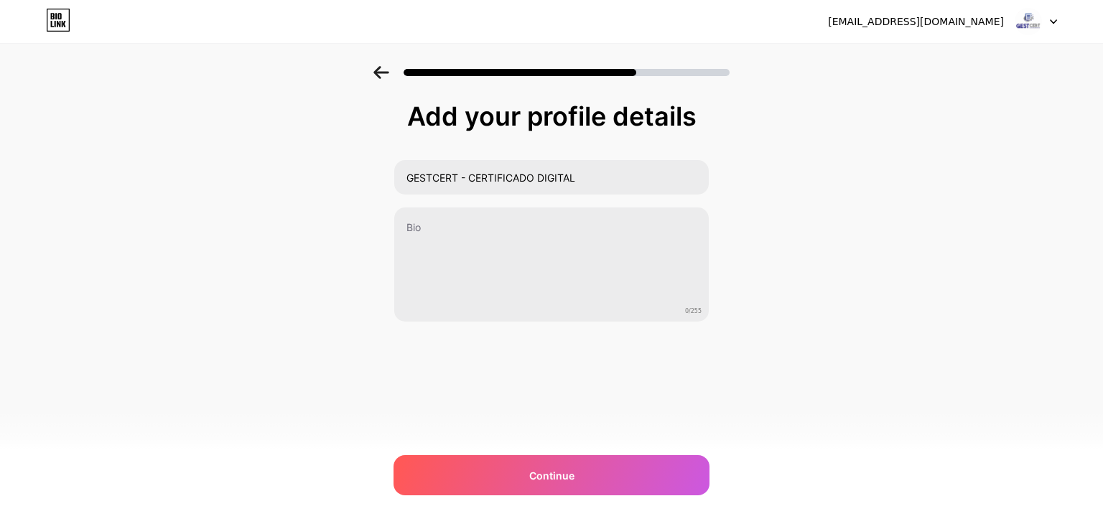
click at [385, 75] on icon at bounding box center [382, 72] width 16 height 13
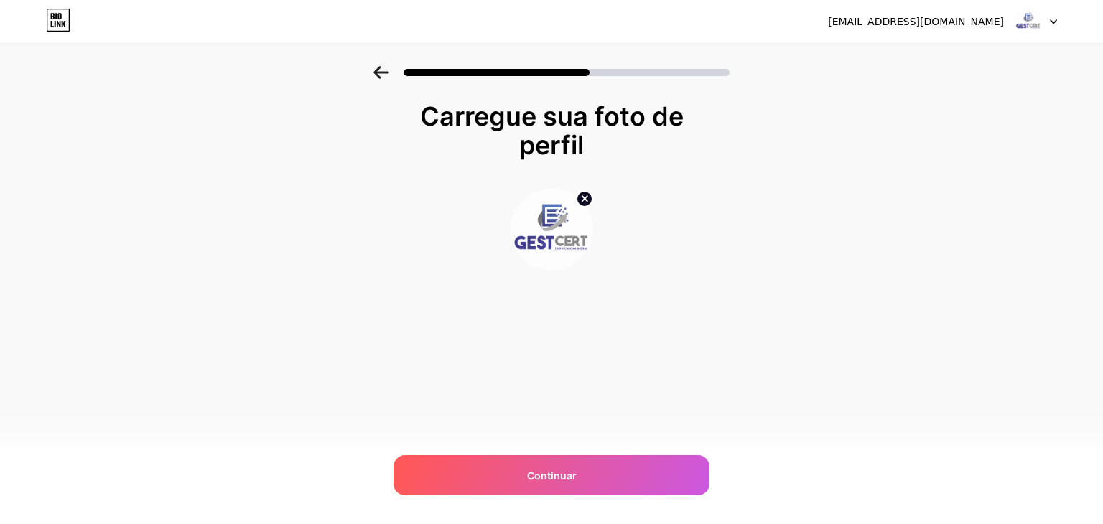
click at [385, 75] on icon at bounding box center [382, 72] width 16 height 13
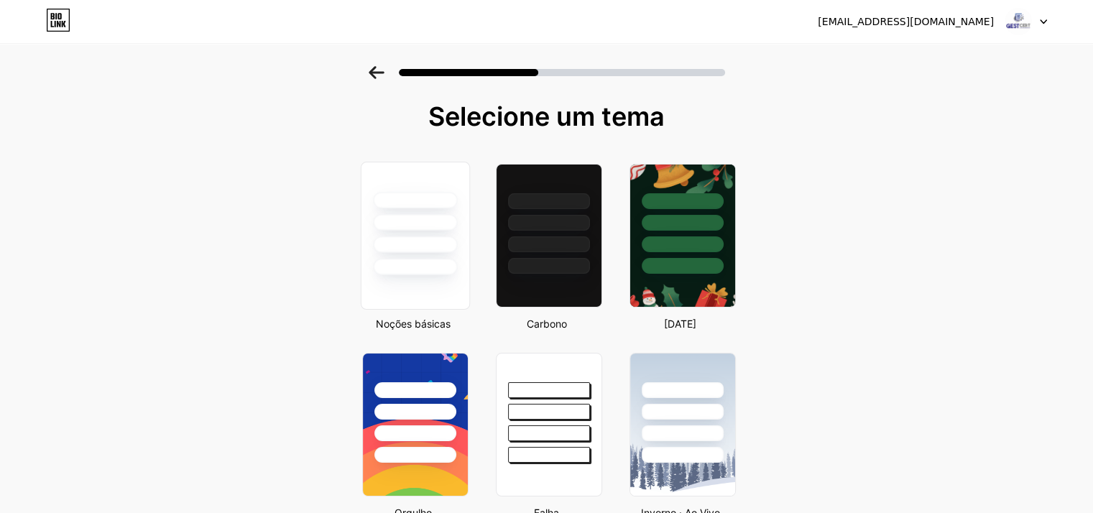
click at [454, 244] on div at bounding box center [415, 244] width 84 height 17
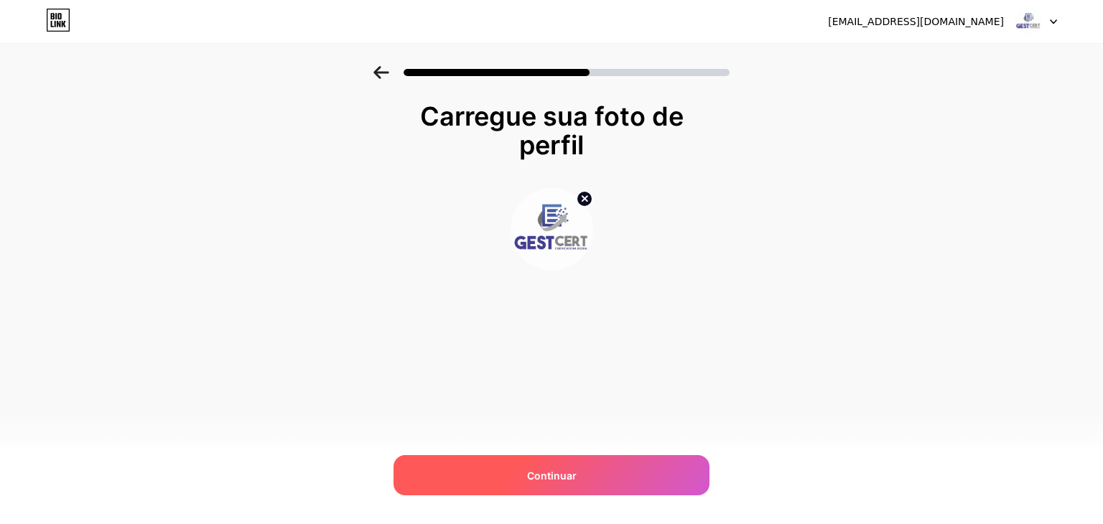
click at [652, 470] on div "Continuar" at bounding box center [552, 475] width 316 height 40
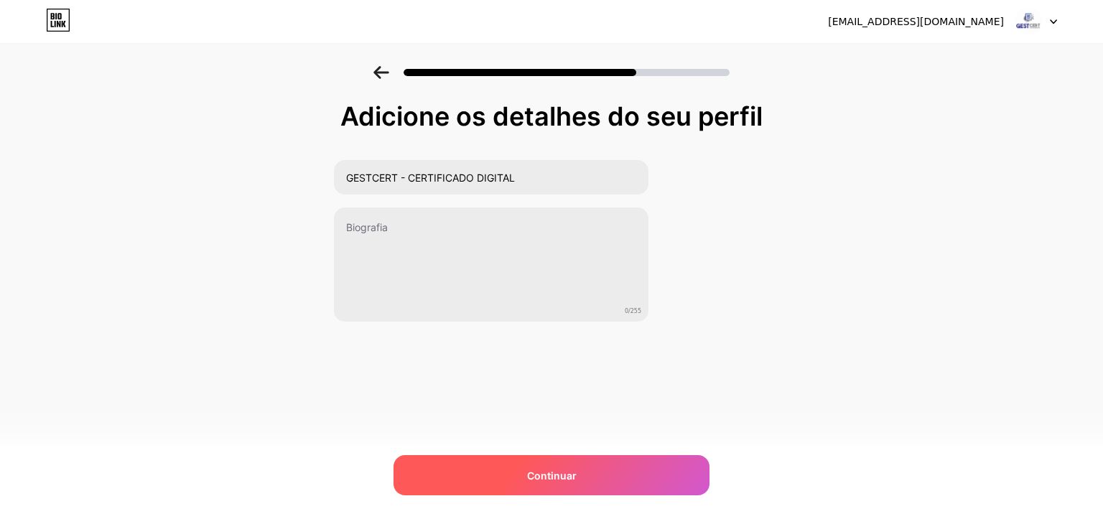
click at [642, 460] on div "Continuar" at bounding box center [552, 475] width 316 height 40
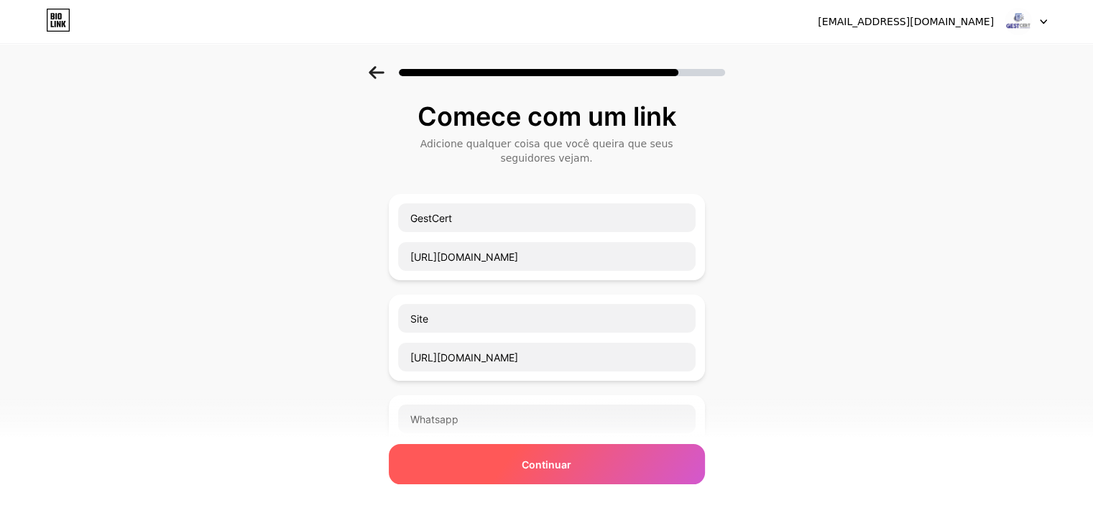
click at [612, 472] on div "Continuar" at bounding box center [547, 464] width 316 height 40
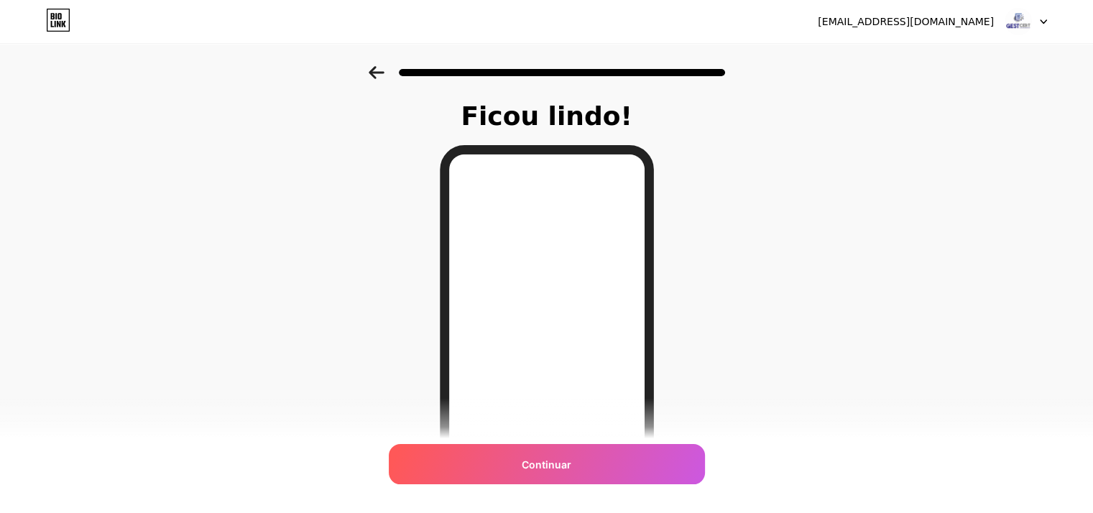
scroll to position [119, 0]
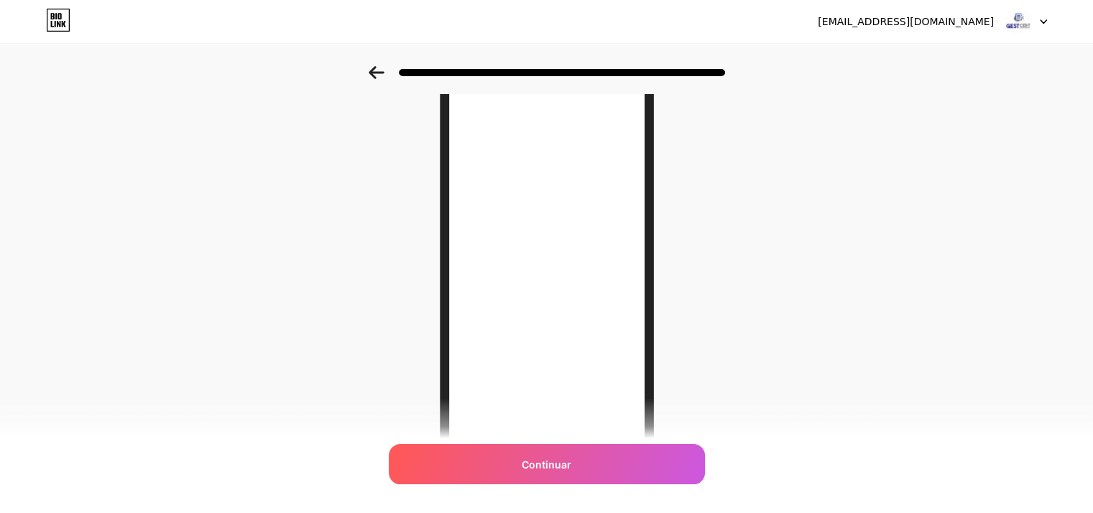
click at [371, 73] on div at bounding box center [546, 68] width 1093 height 50
click at [379, 70] on icon at bounding box center [376, 72] width 16 height 13
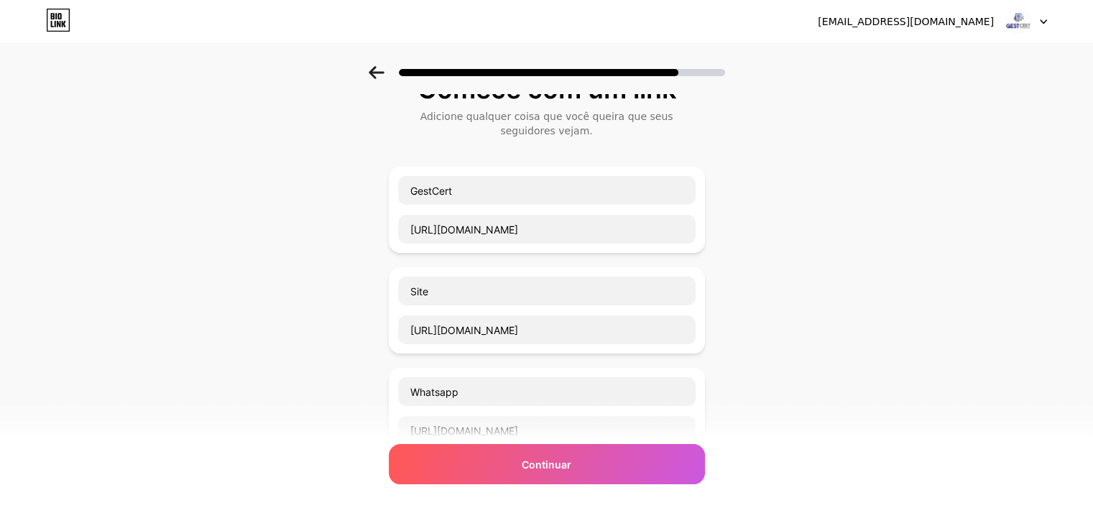
scroll to position [0, 0]
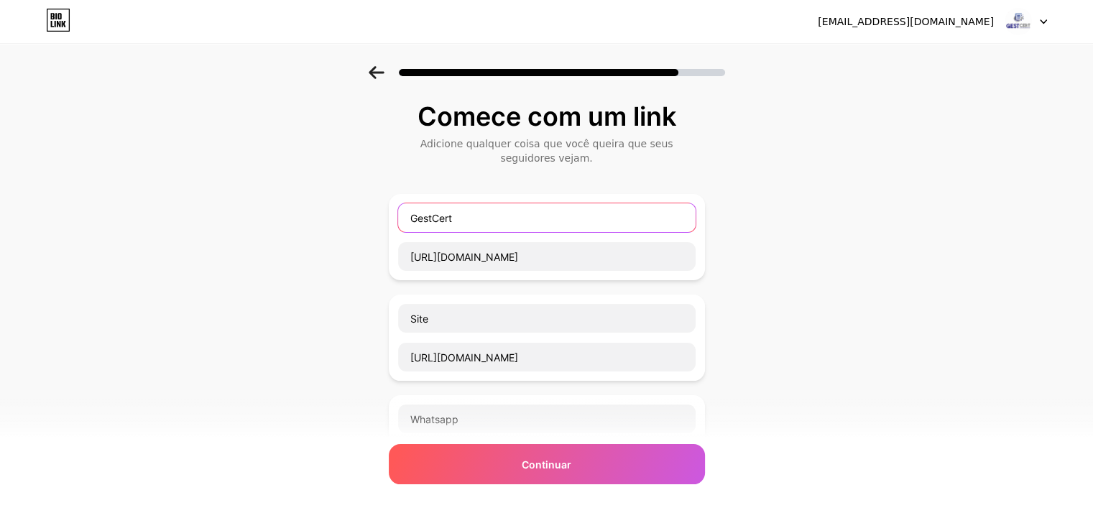
drag, startPoint x: 414, startPoint y: 217, endPoint x: 359, endPoint y: 217, distance: 55.3
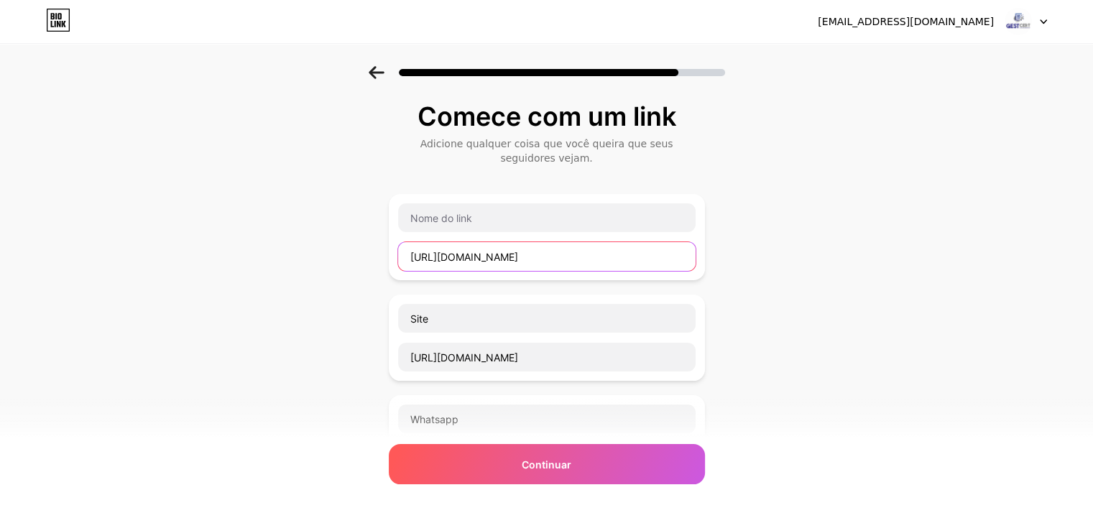
drag, startPoint x: 642, startPoint y: 254, endPoint x: 301, endPoint y: 254, distance: 341.2
click at [691, 199] on div at bounding box center [547, 237] width 316 height 86
click at [701, 203] on div at bounding box center [547, 237] width 316 height 86
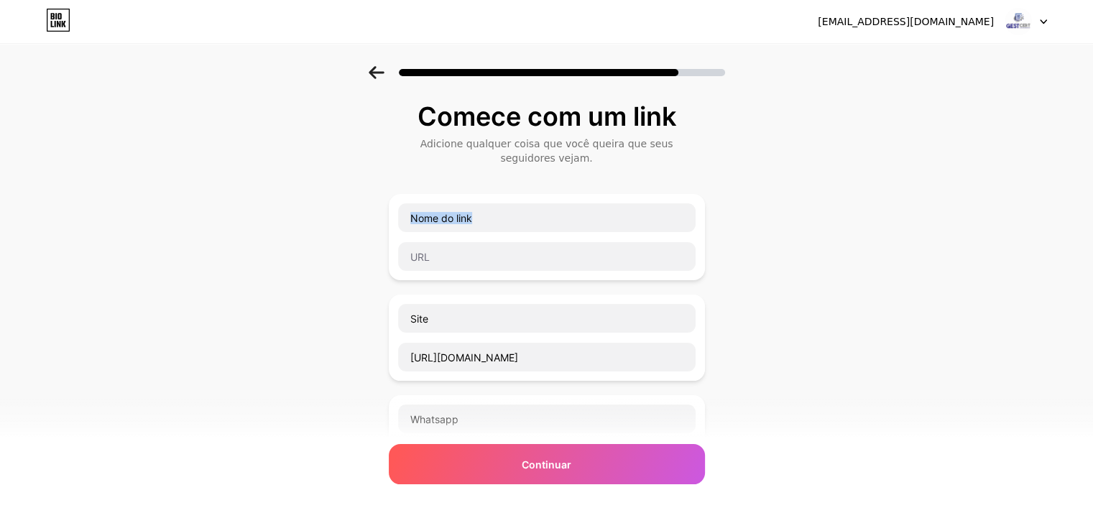
click at [701, 203] on div at bounding box center [547, 237] width 316 height 86
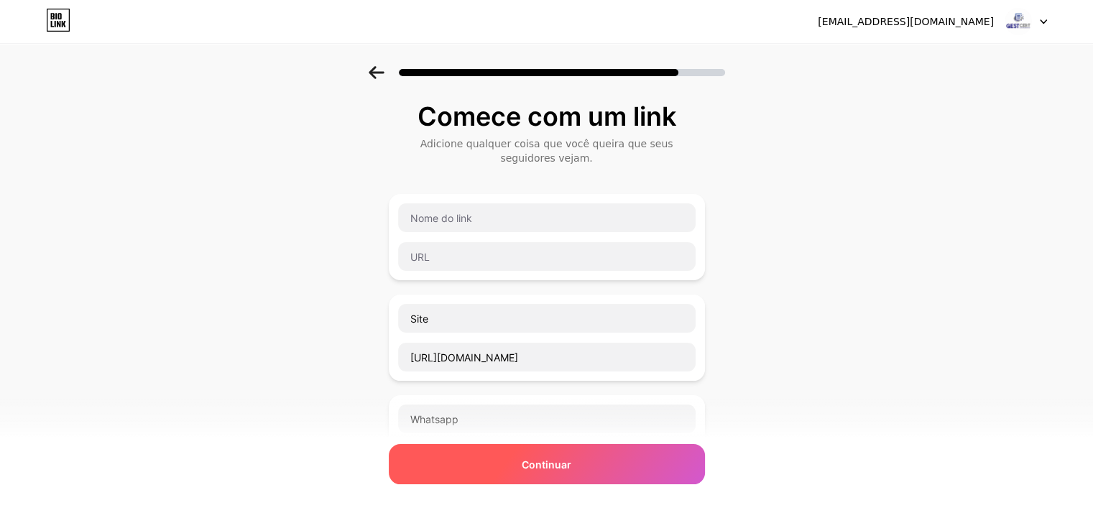
click at [612, 468] on div "Continuar" at bounding box center [547, 464] width 316 height 40
click at [534, 462] on font "Continuar" at bounding box center [546, 464] width 50 height 12
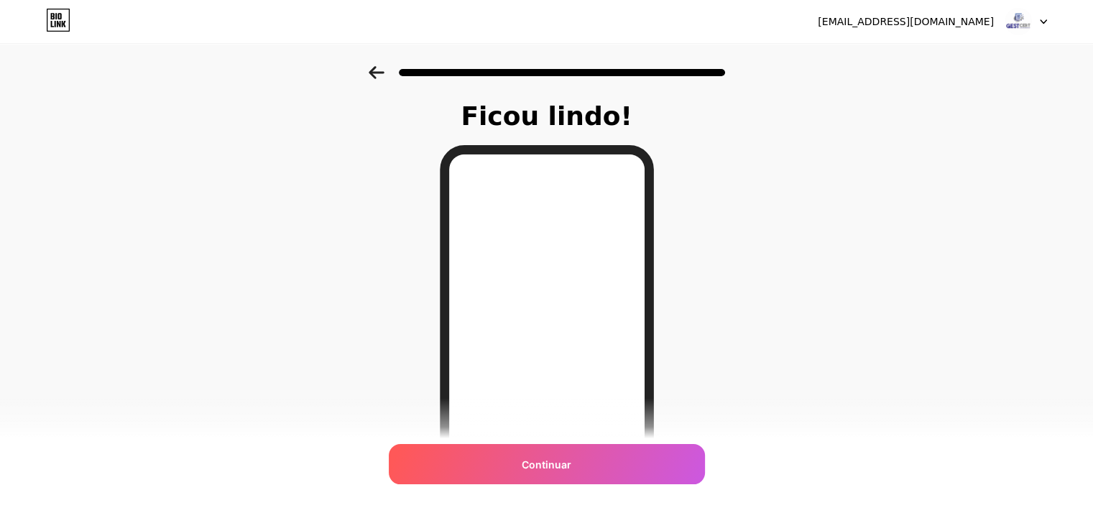
click at [381, 83] on div at bounding box center [546, 68] width 1093 height 50
click at [380, 73] on icon at bounding box center [376, 72] width 16 height 13
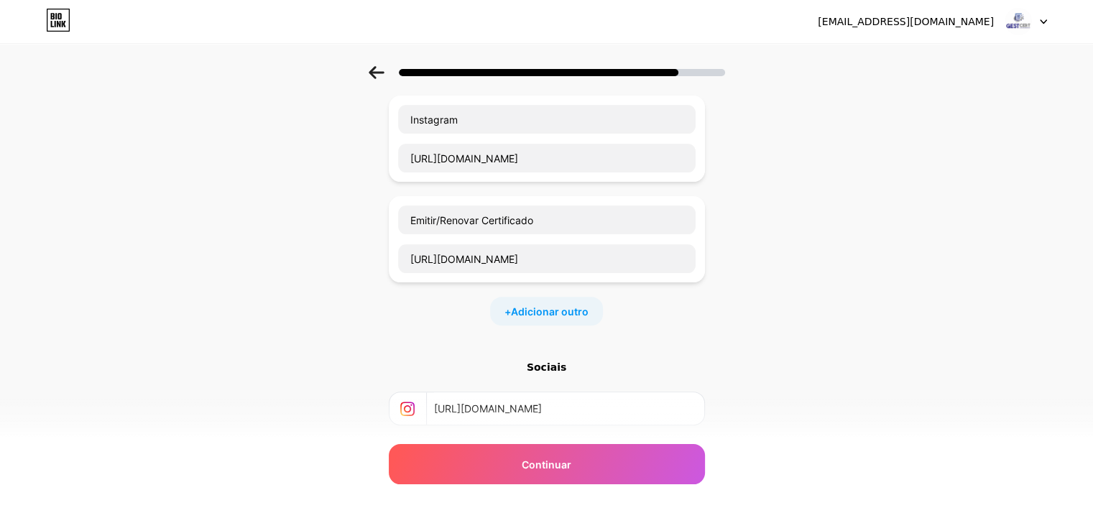
scroll to position [169, 0]
